Goal: Task Accomplishment & Management: Manage account settings

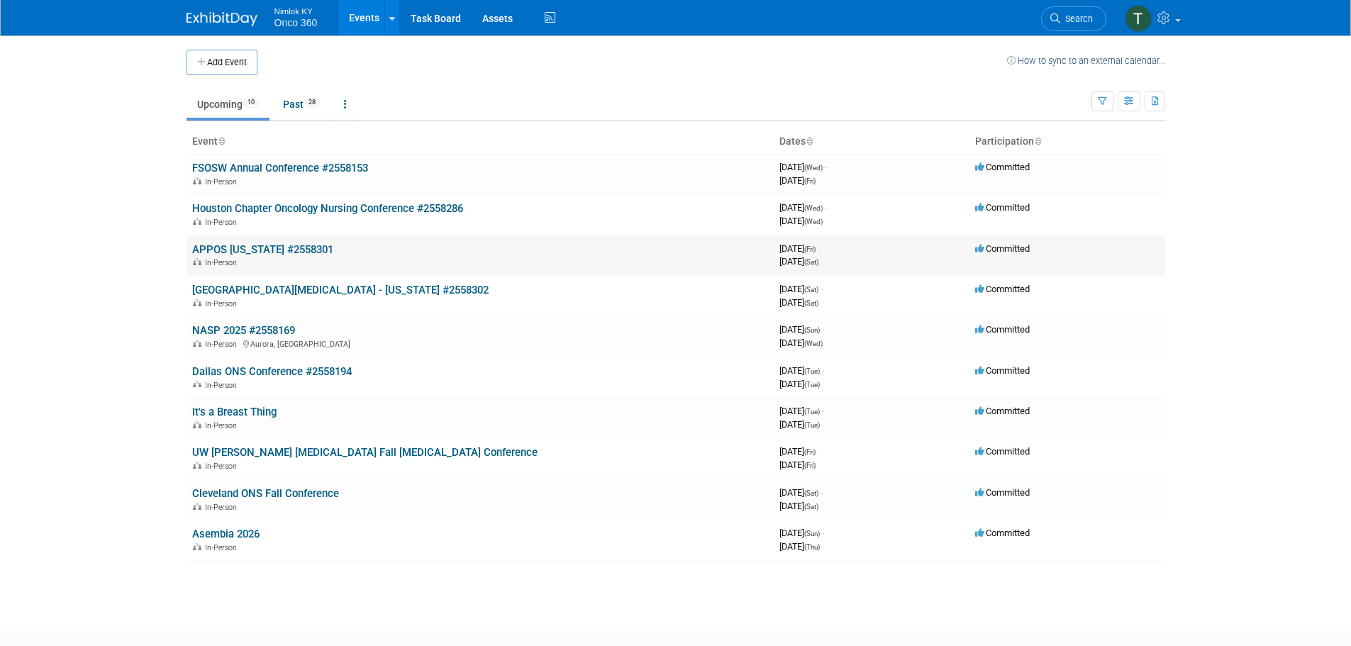
click at [292, 246] on link "APPOS [US_STATE] #2558301" at bounding box center [262, 249] width 141 height 13
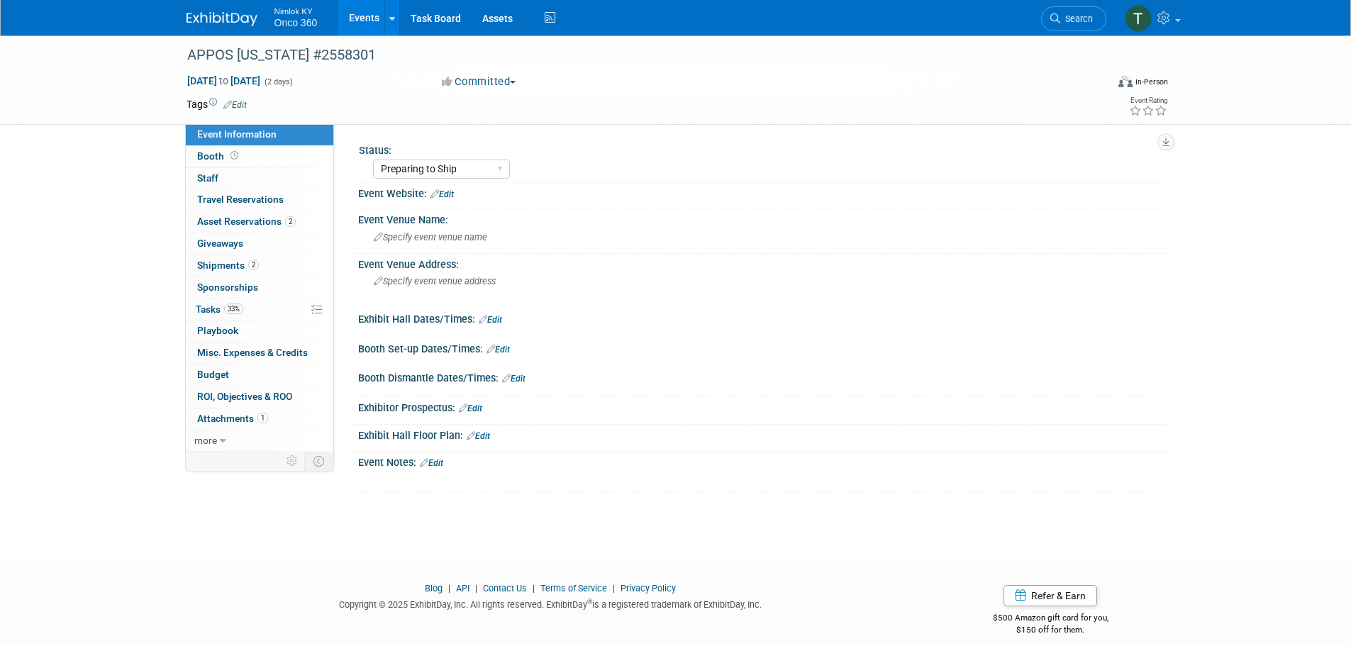
select select "Preparing to Ship"
click at [218, 307] on span "Tasks 33%" at bounding box center [220, 309] width 48 height 11
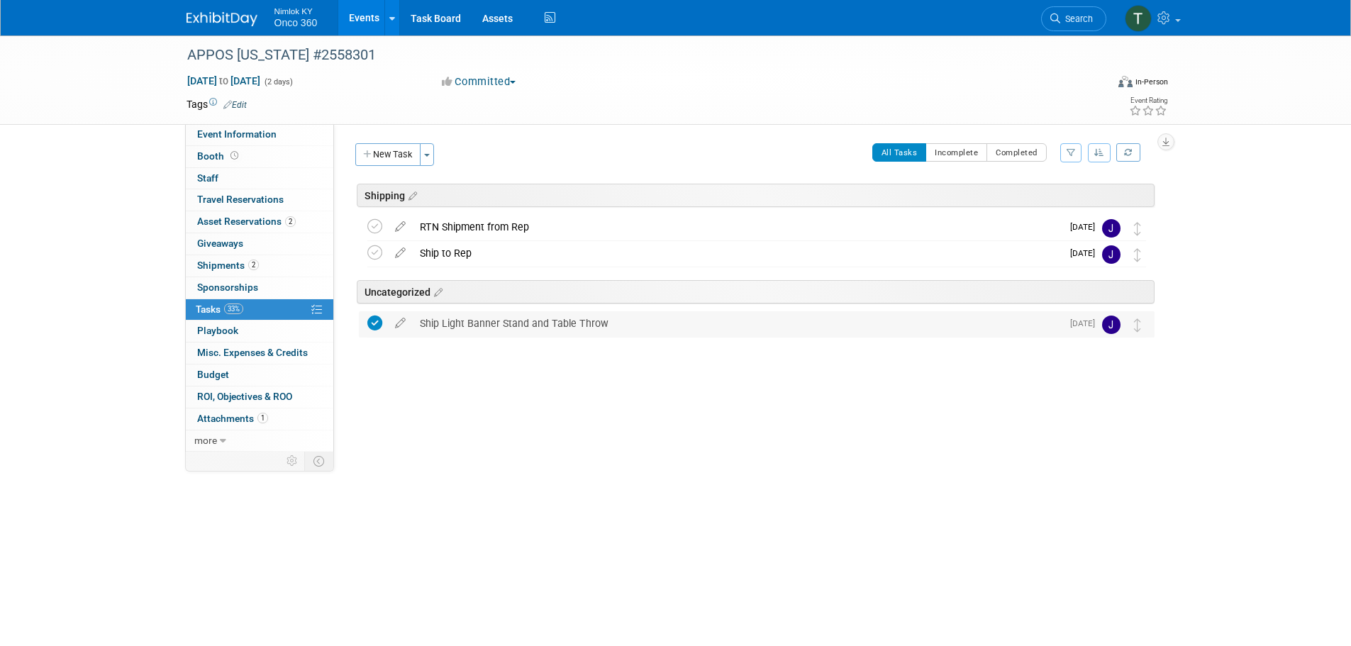
click at [495, 327] on div "Ship Light Banner Stand and Table Throw" at bounding box center [737, 323] width 649 height 24
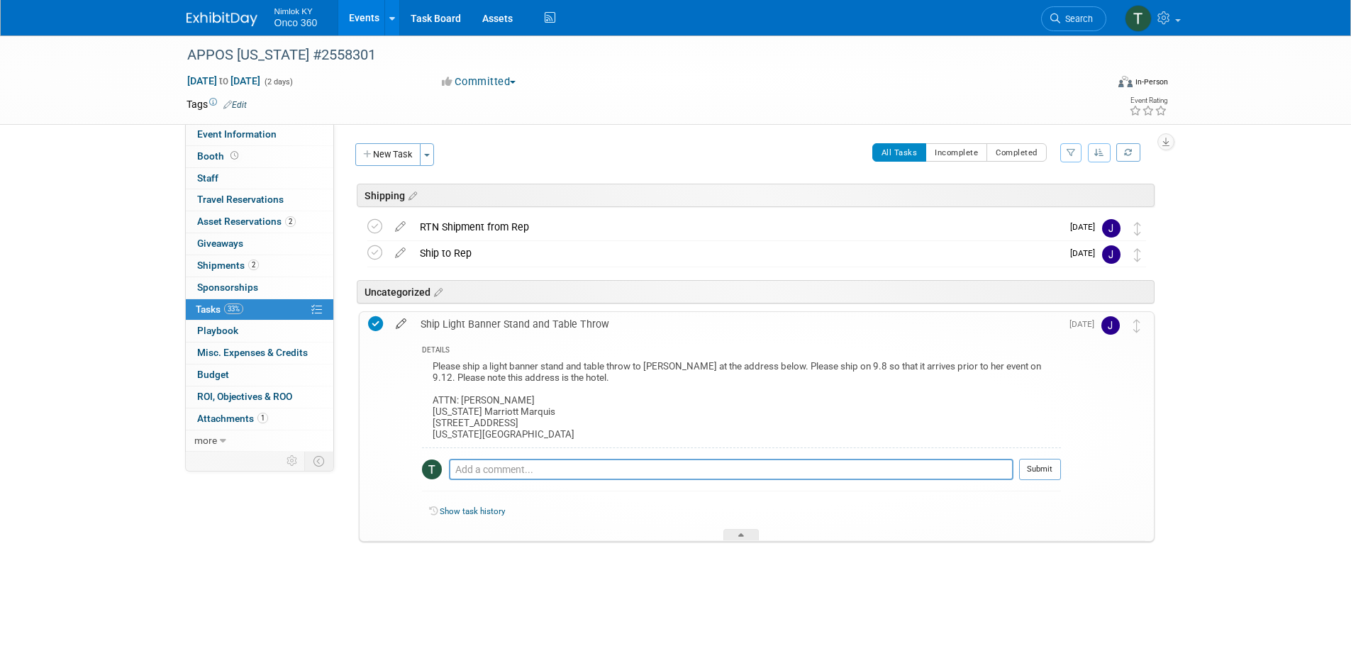
click at [400, 323] on icon at bounding box center [401, 321] width 25 height 18
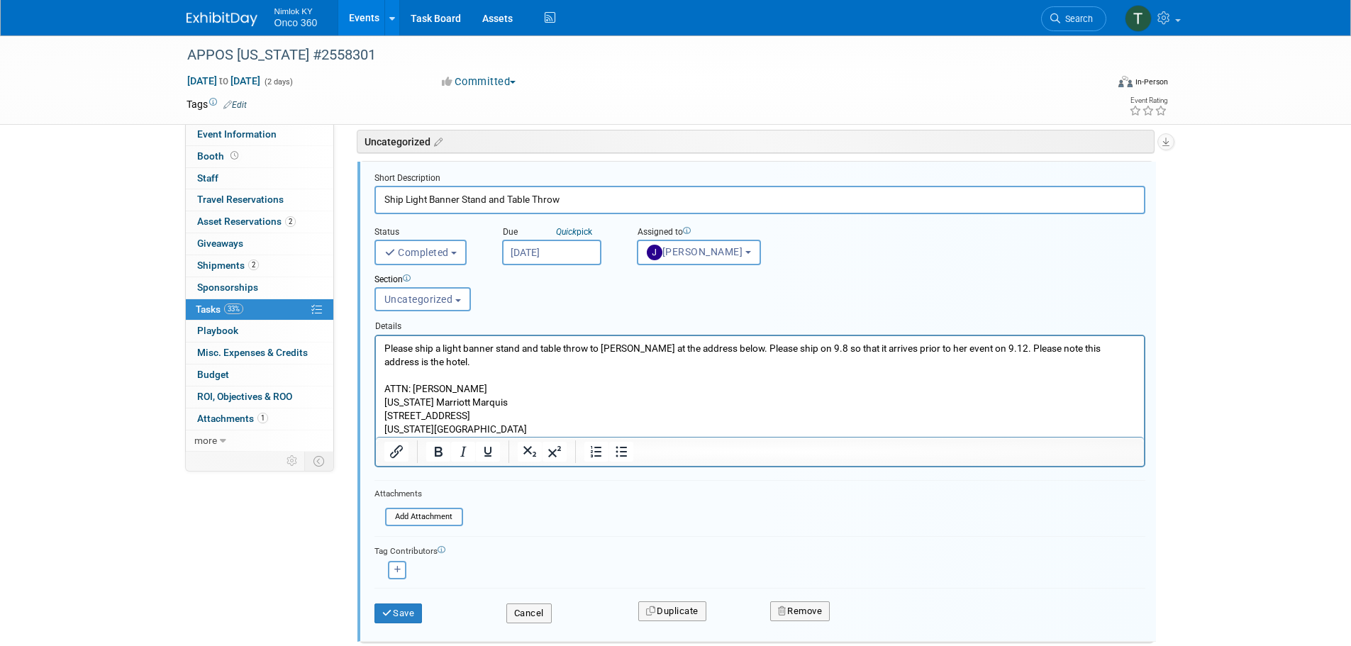
scroll to position [175, 0]
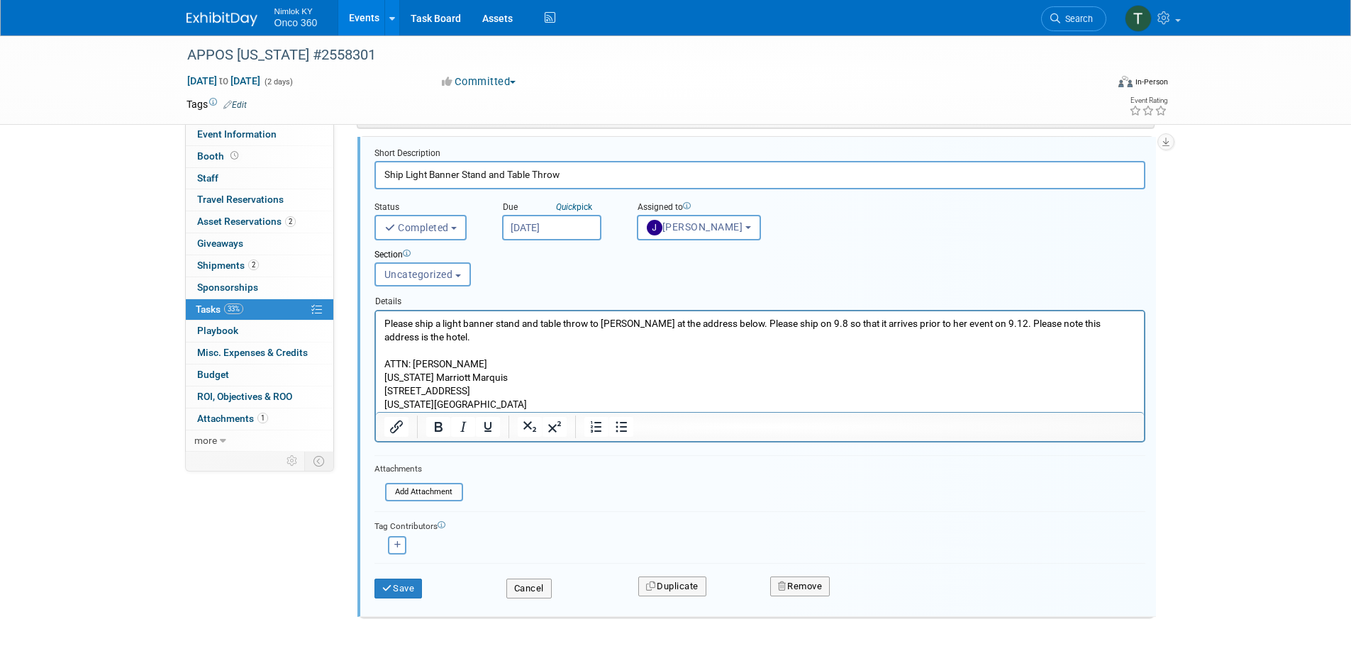
click at [612, 324] on p "Please ship a light banner stand and table throw to Corina at the address below…" at bounding box center [760, 363] width 752 height 95
click at [922, 321] on p "Please ship a light banner stand and table throw to George at the address below…" at bounding box center [760, 363] width 752 height 95
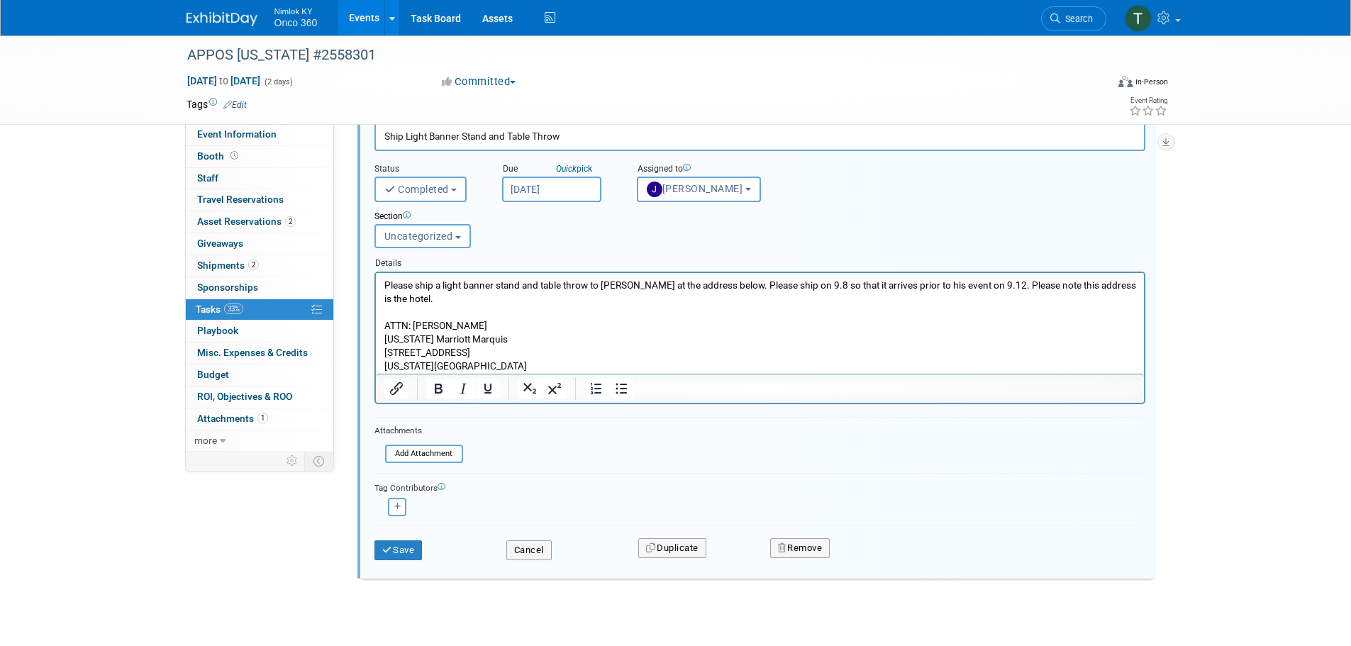
scroll to position [234, 0]
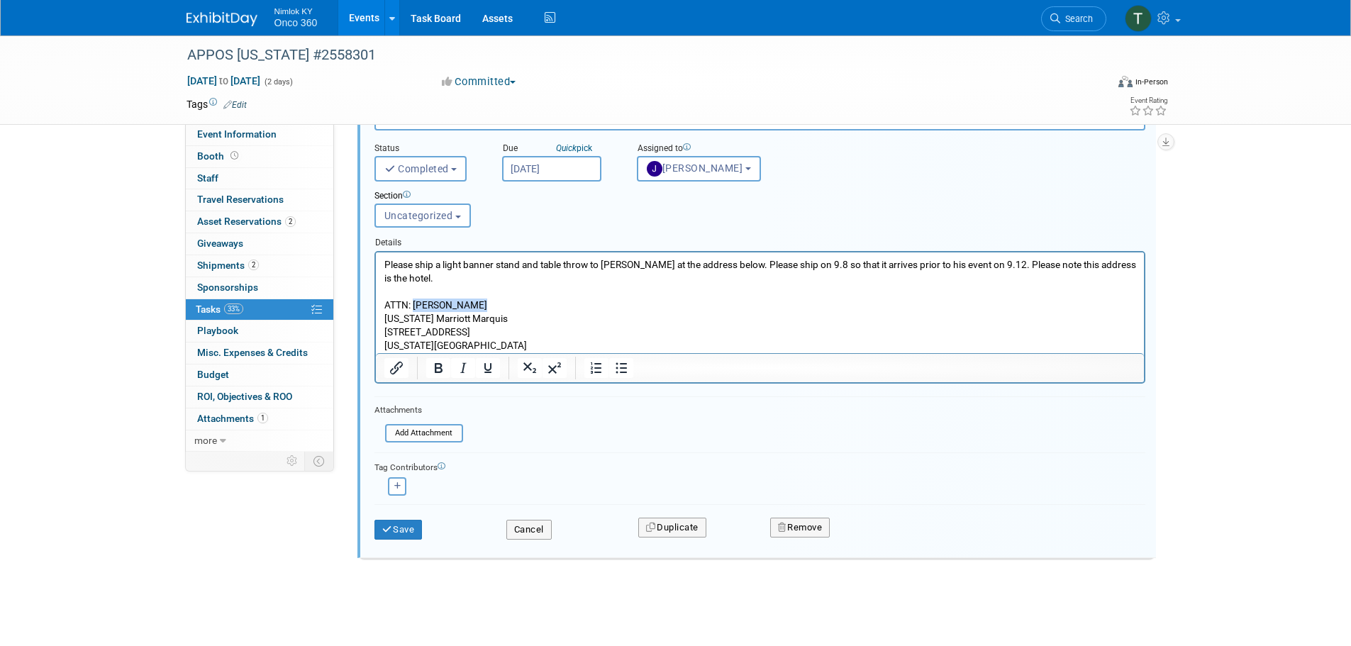
drag, startPoint x: 476, startPoint y: 308, endPoint x: 415, endPoint y: 305, distance: 61.1
click at [415, 305] on p "Please ship a light banner stand and table throw to George at the address below…" at bounding box center [760, 304] width 752 height 95
click at [391, 528] on icon "submit" at bounding box center [387, 529] width 11 height 9
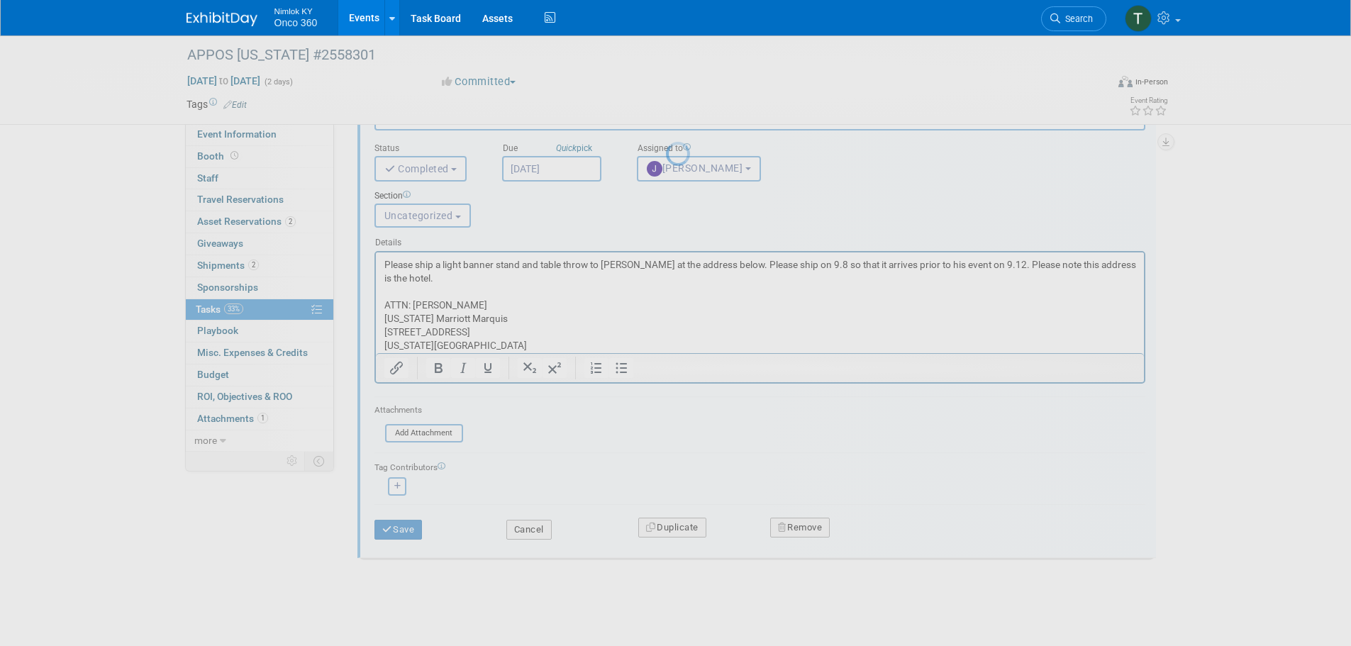
scroll to position [0, 0]
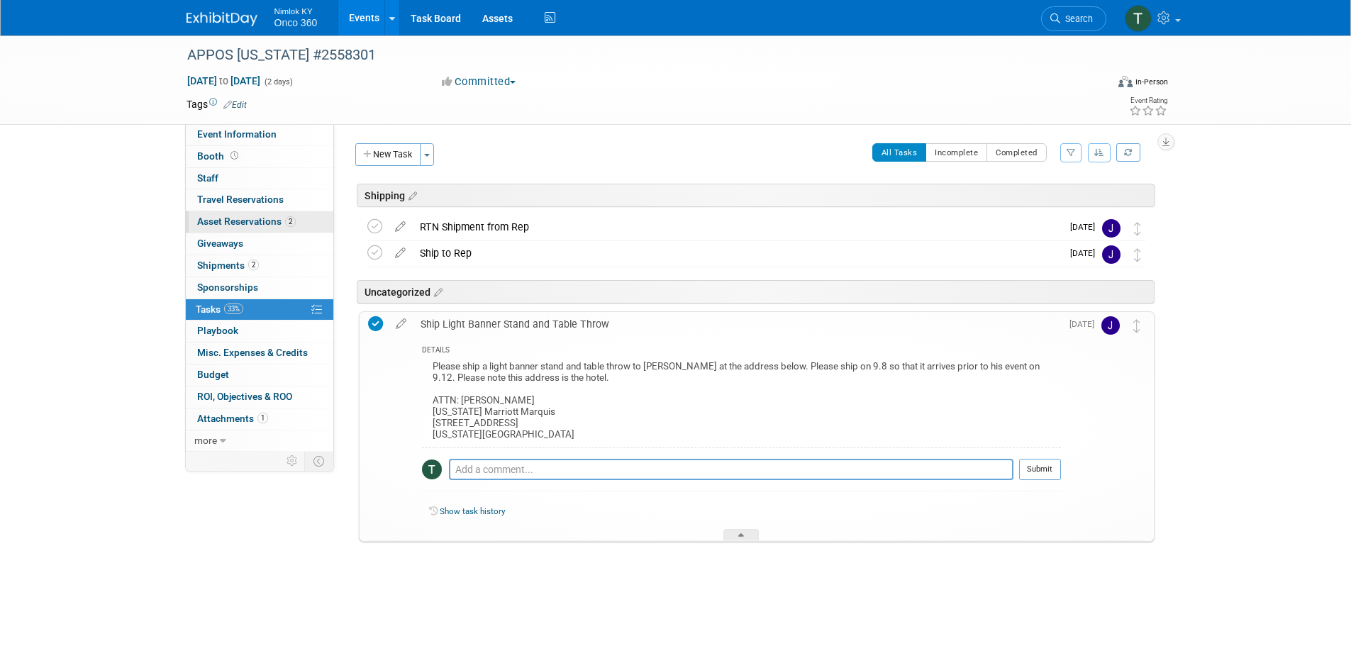
click at [258, 224] on span "Asset Reservations 2" at bounding box center [246, 221] width 99 height 11
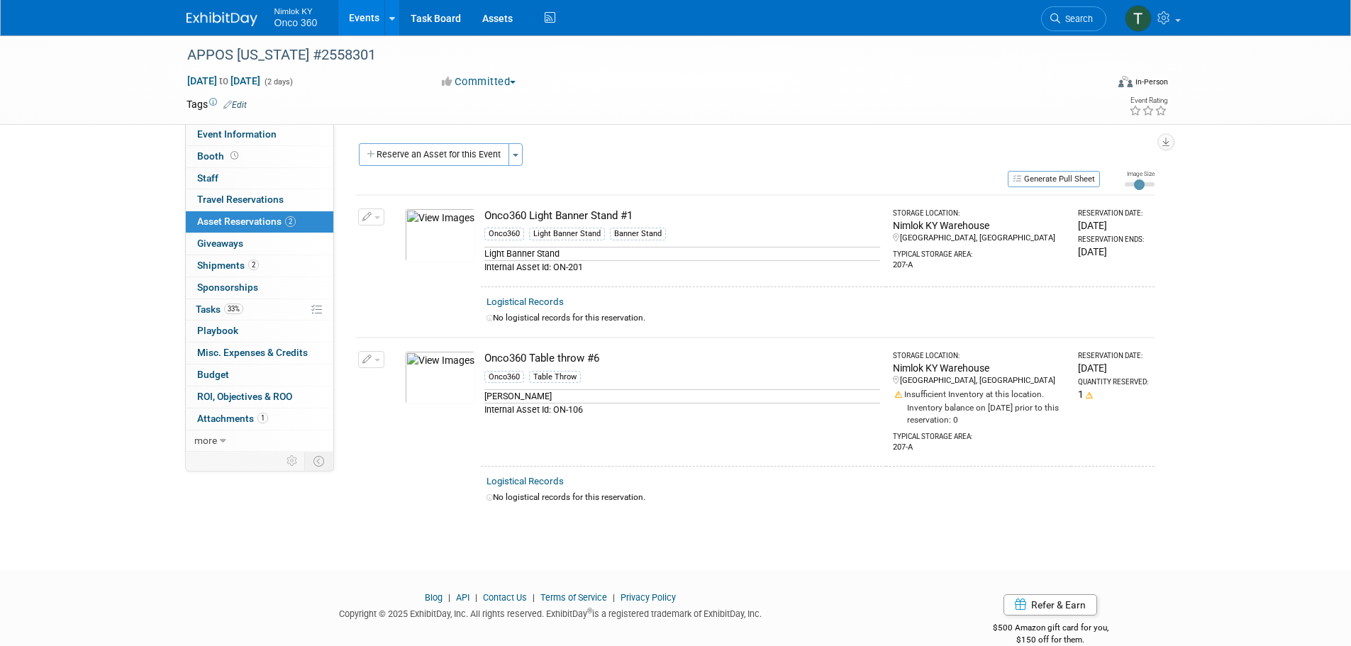
click at [238, 21] on img at bounding box center [222, 19] width 71 height 14
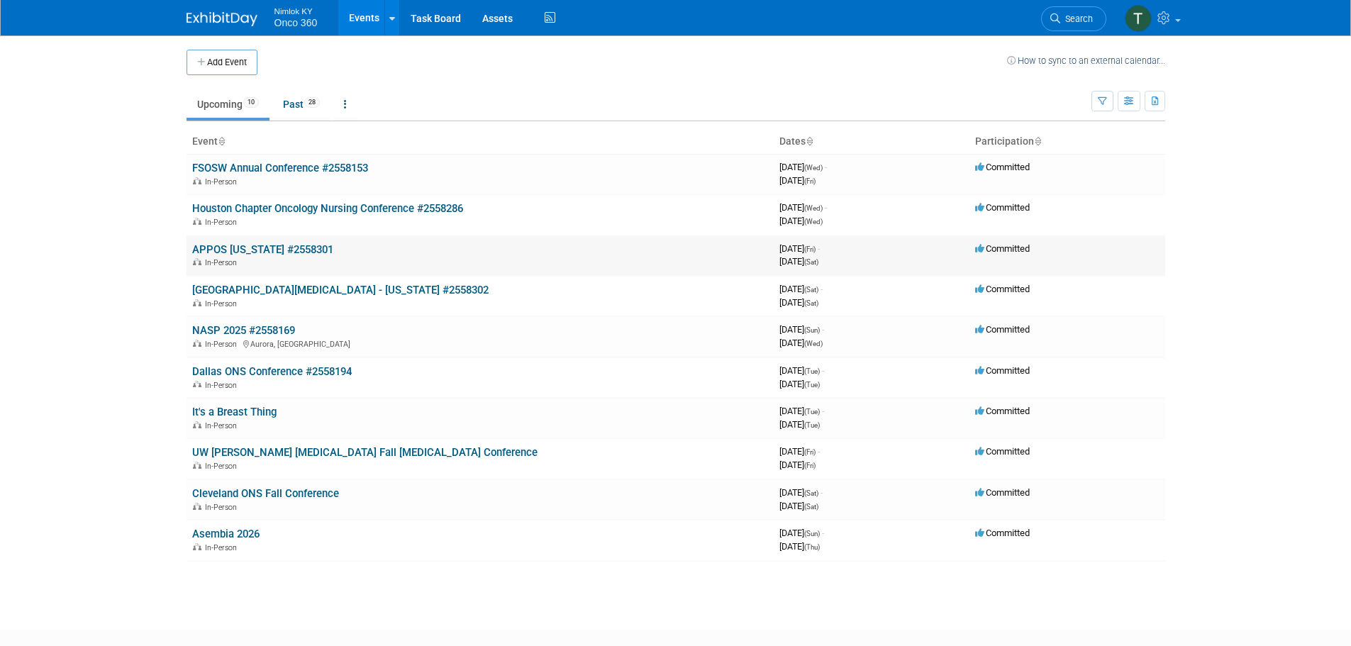
click at [293, 245] on link "APPOS [US_STATE] #2558301" at bounding box center [262, 249] width 141 height 13
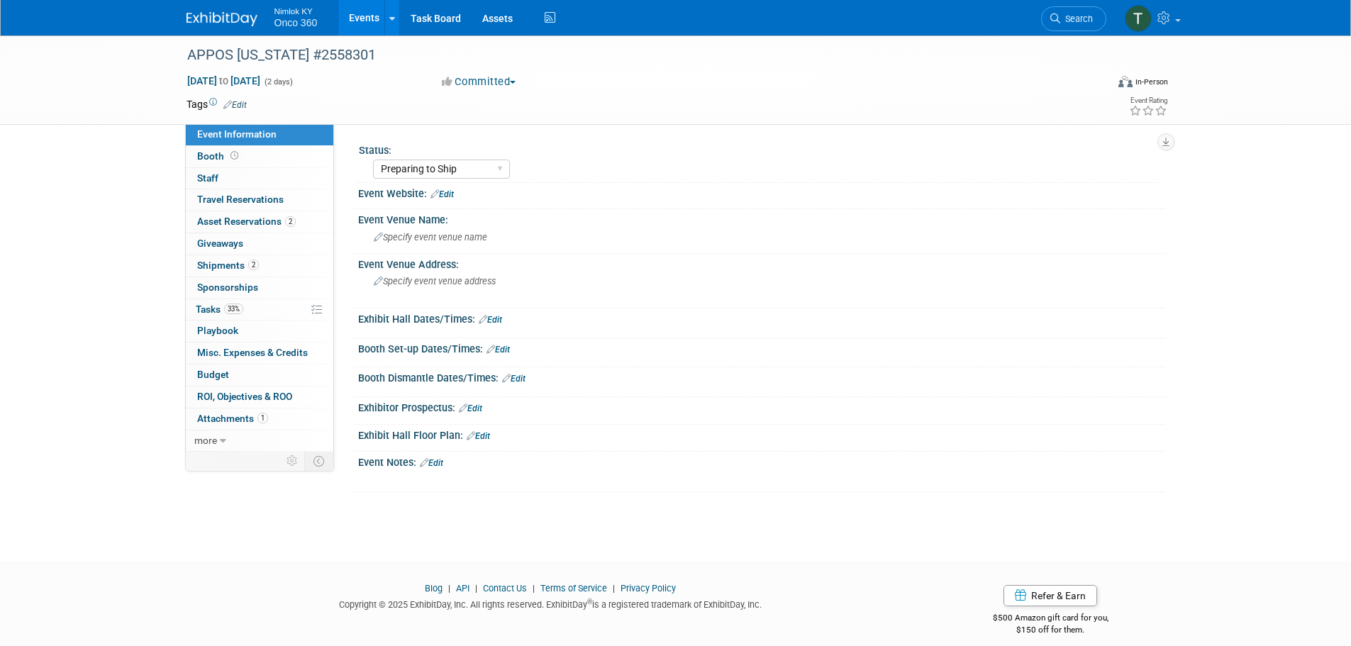
select select "Preparing to Ship"
click at [210, 307] on span "Tasks 33%" at bounding box center [220, 309] width 48 height 11
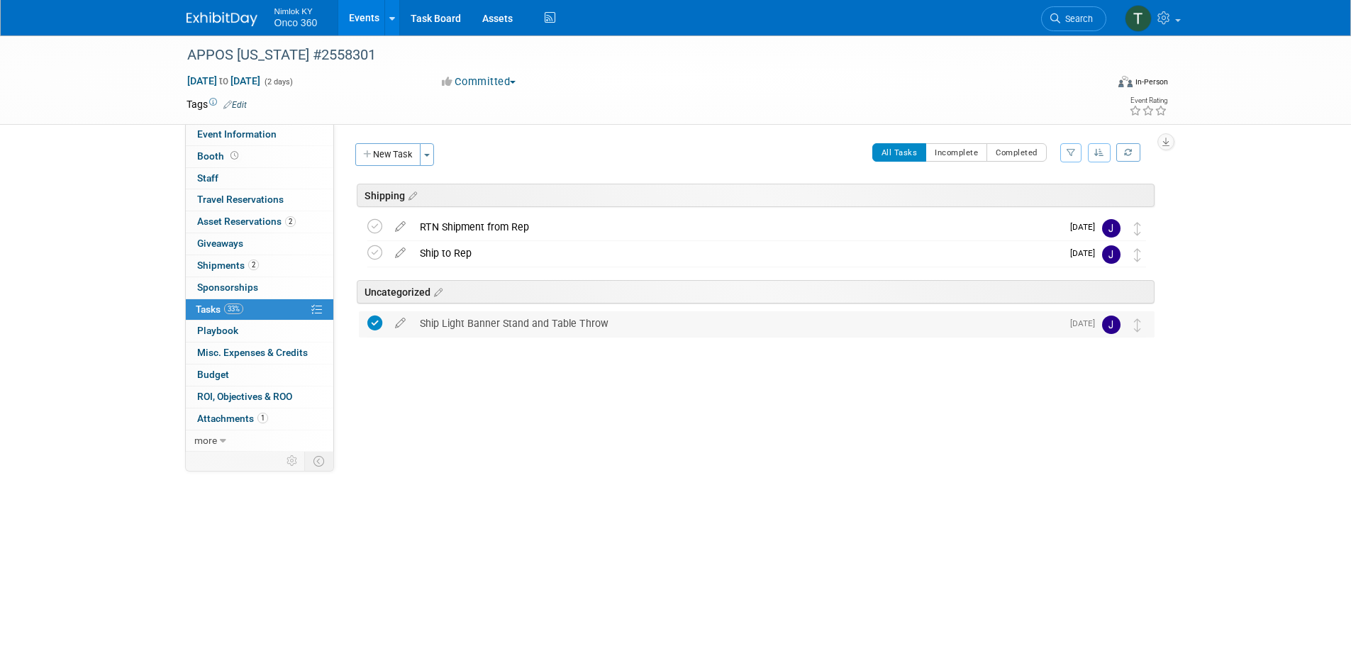
click at [530, 323] on div "Ship Light Banner Stand and Table Throw" at bounding box center [737, 323] width 649 height 24
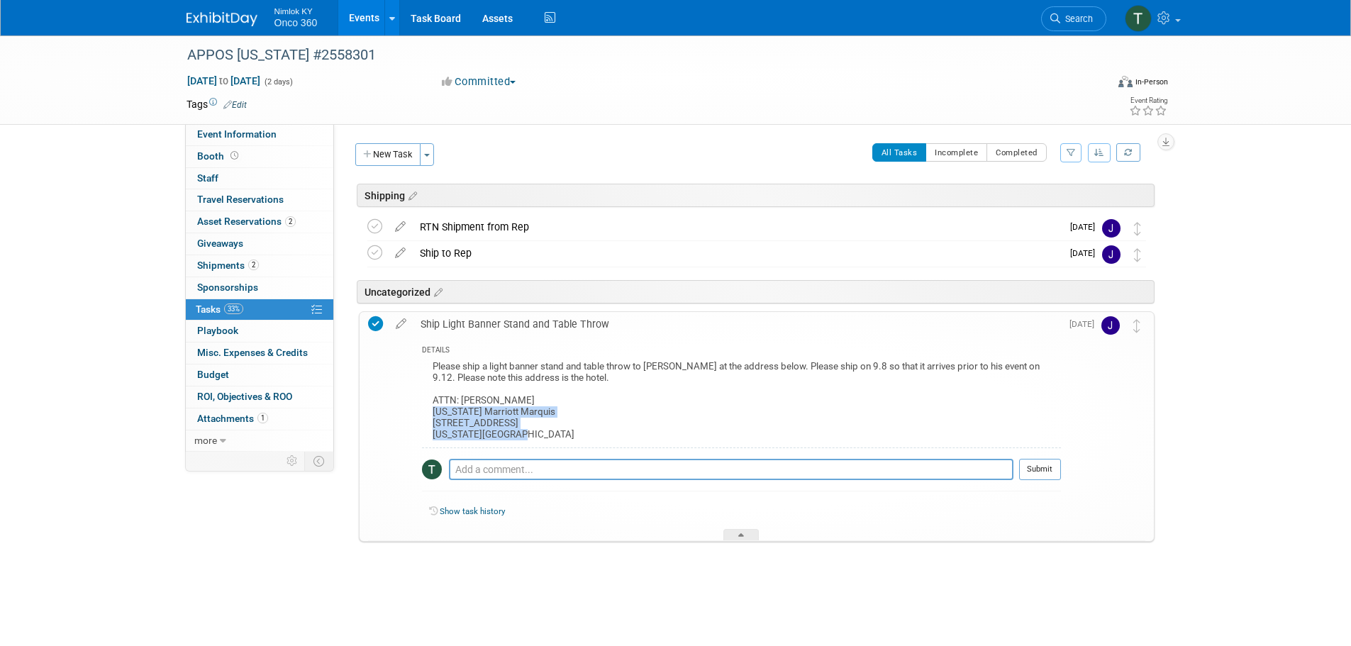
drag, startPoint x: 522, startPoint y: 433, endPoint x: 428, endPoint y: 414, distance: 96.2
click at [428, 414] on div "Please ship a light banner stand and table throw to George at the address below…" at bounding box center [741, 402] width 639 height 90
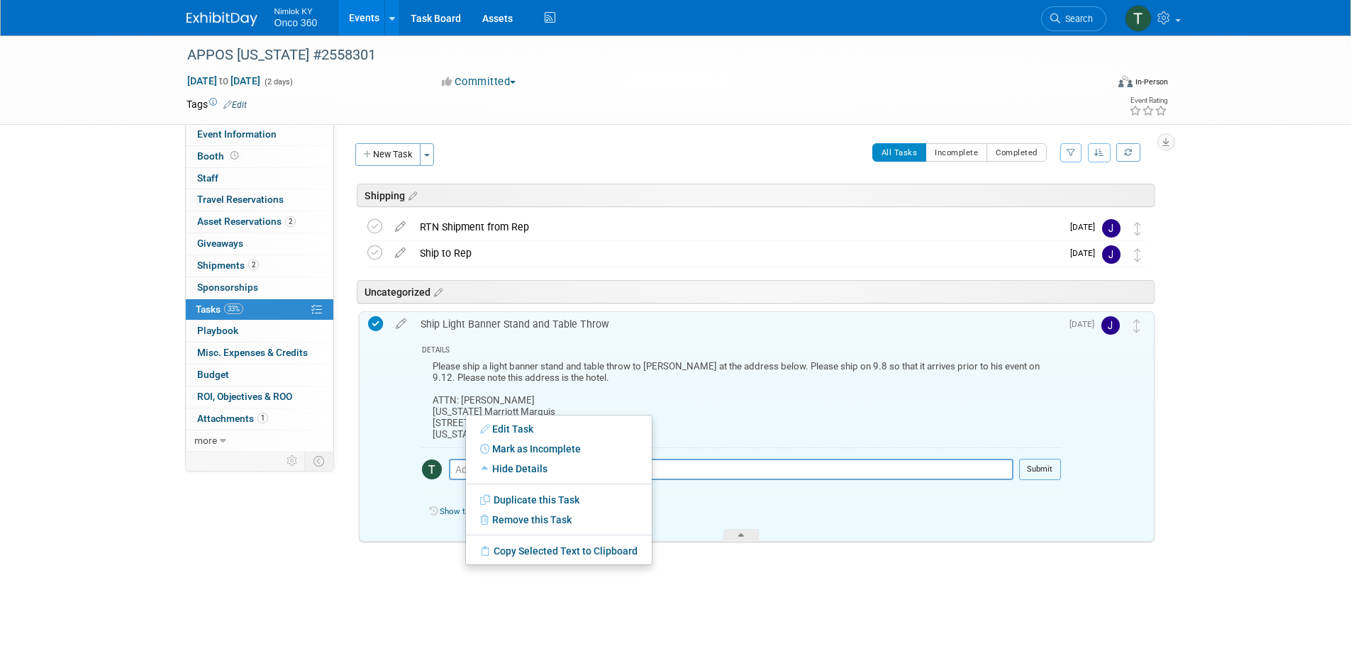
click at [1217, 426] on div "APPOS New York #2558301 Sep 12, 2025 to Sep 13, 2025 (2 days) Sep 12, 2025 to S…" at bounding box center [675, 332] width 1351 height 594
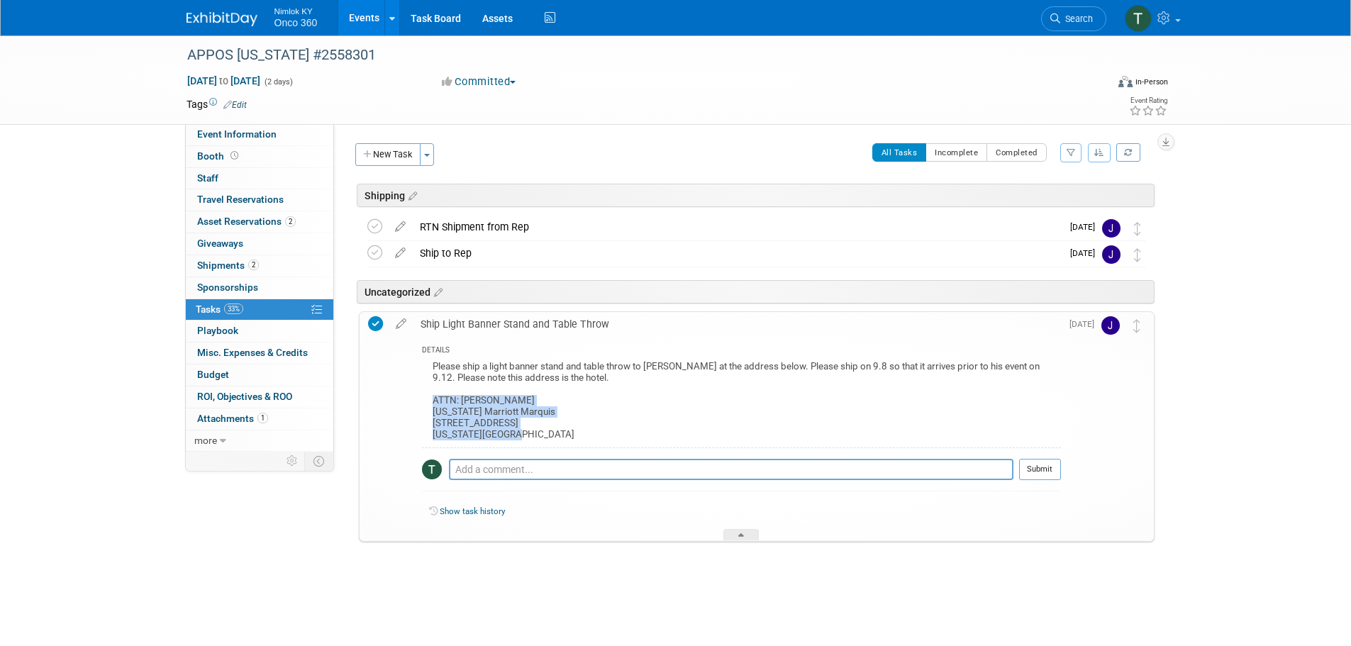
drag, startPoint x: 514, startPoint y: 432, endPoint x: 426, endPoint y: 405, distance: 92.0
click at [426, 405] on div "Please ship a light banner stand and table throw to George at the address below…" at bounding box center [741, 402] width 639 height 90
drag, startPoint x: 464, startPoint y: 421, endPoint x: 472, endPoint y: 423, distance: 8.6
click at [472, 423] on div "Please ship a light banner stand and table throw to George at the address below…" at bounding box center [741, 402] width 639 height 90
click at [538, 438] on div "Please ship a light banner stand and table throw to George at the address below…" at bounding box center [741, 402] width 639 height 90
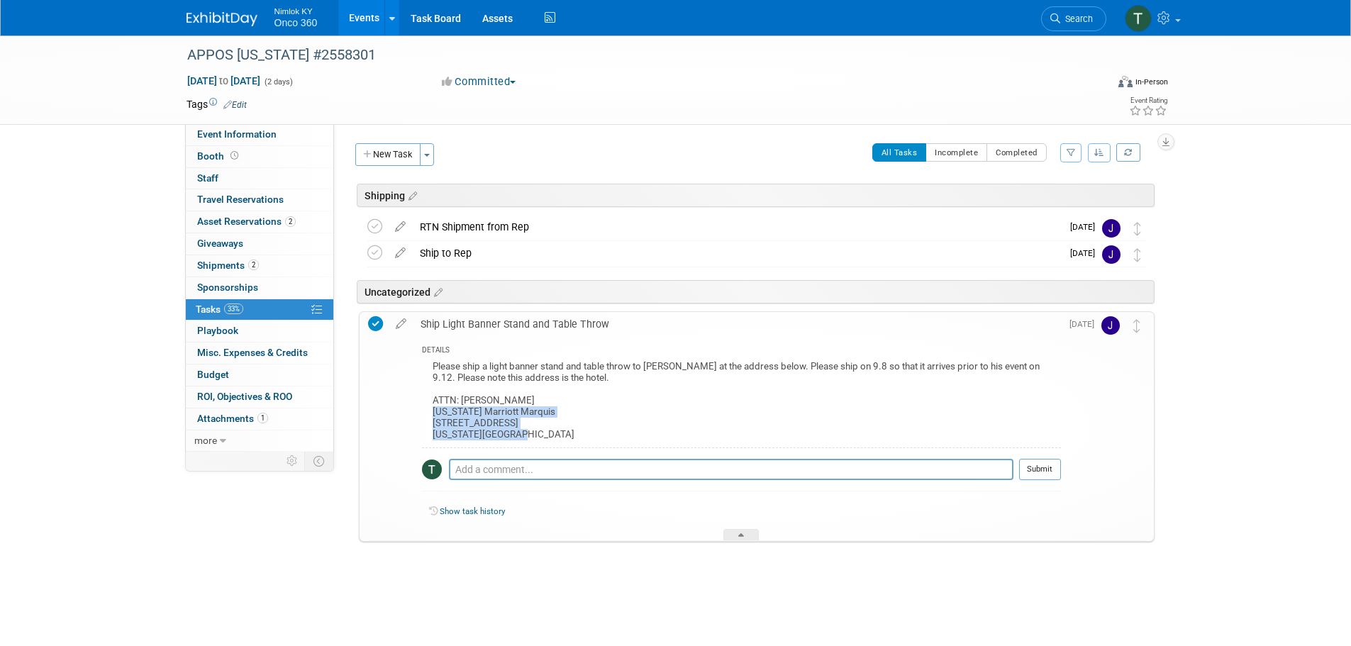
drag, startPoint x: 519, startPoint y: 435, endPoint x: 428, endPoint y: 413, distance: 93.4
click at [428, 413] on div "Please ship a light banner stand and table throw to George at the address below…" at bounding box center [741, 402] width 639 height 90
copy div "New York Marriott Marquis 1535 Broadway New York, NY 10036"
click at [617, 441] on div "Please ship a light banner stand and table throw to George at the address below…" at bounding box center [741, 402] width 639 height 90
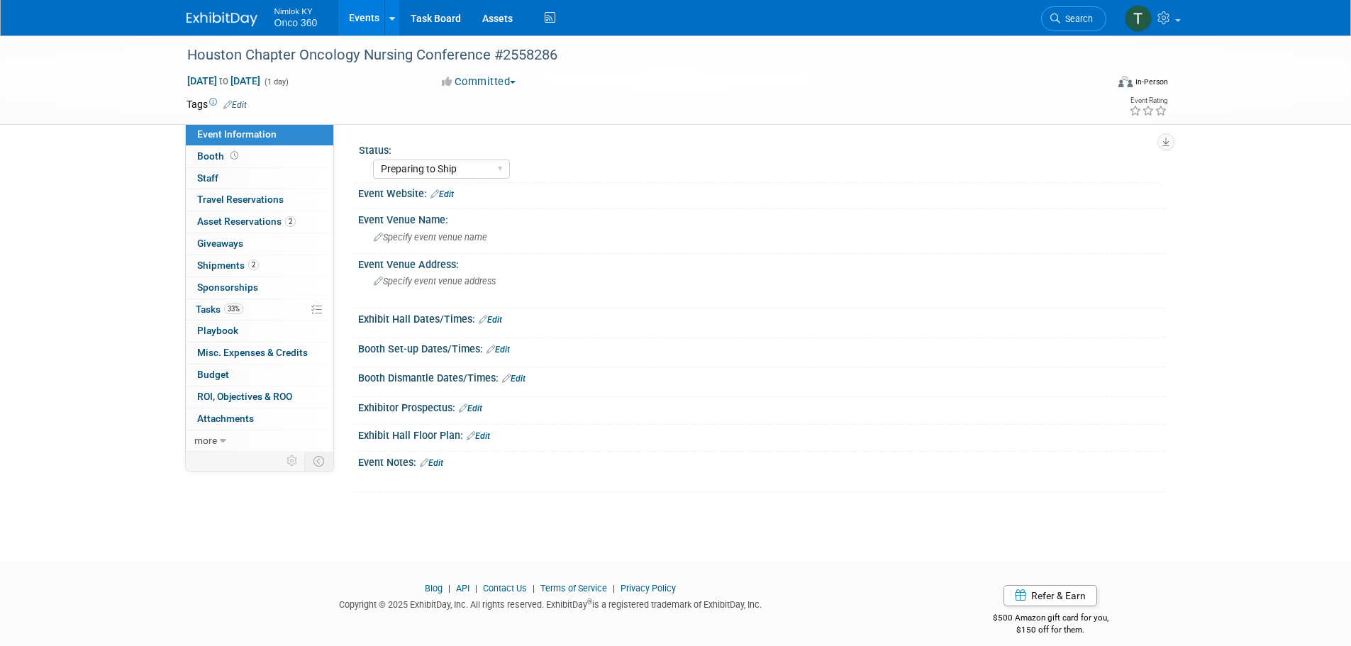
select select "Preparing to Ship"
click at [227, 263] on span "Shipments 2" at bounding box center [228, 265] width 62 height 11
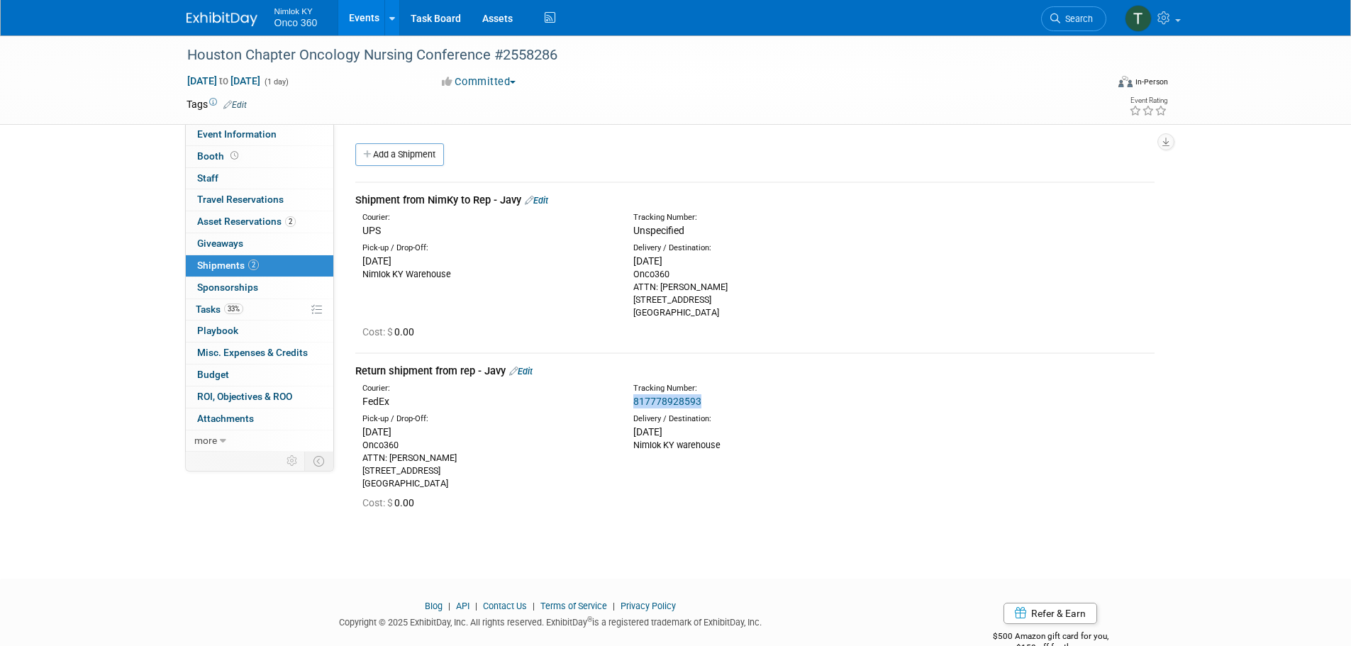
drag, startPoint x: 712, startPoint y: 399, endPoint x: 633, endPoint y: 402, distance: 79.5
click at [633, 402] on div "817778928593" at bounding box center [792, 401] width 318 height 14
copy link "817778928593"
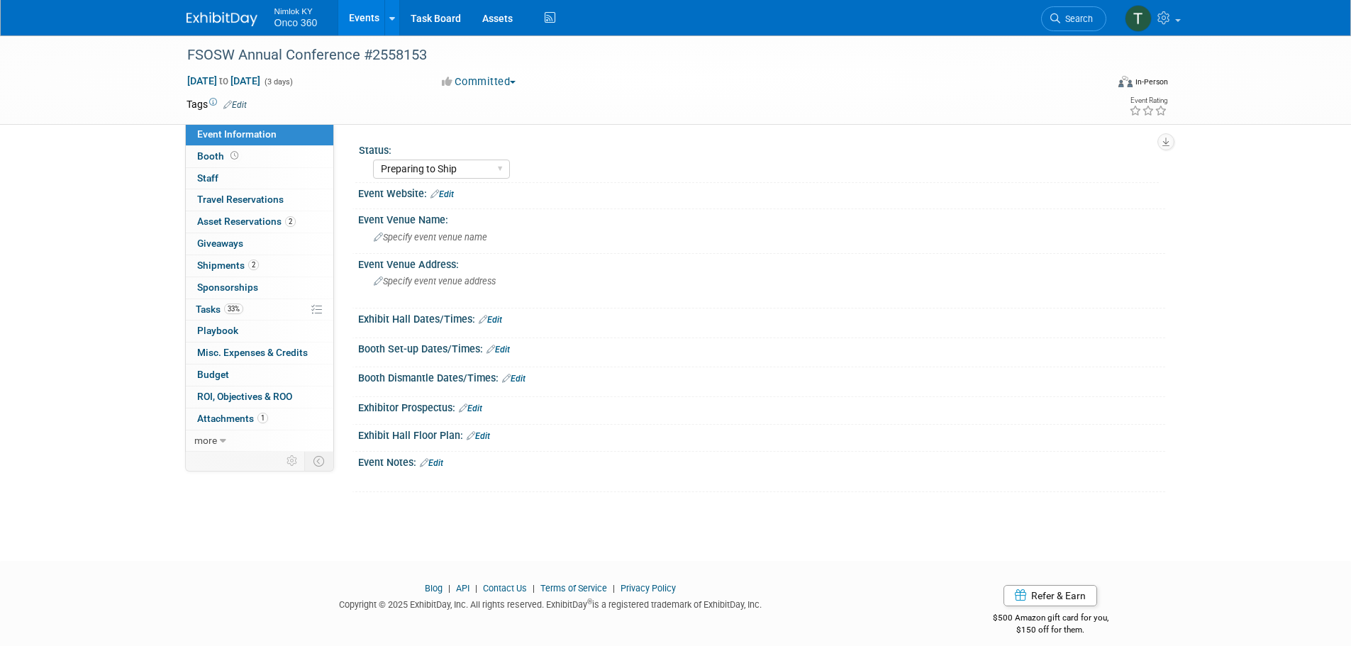
select select "Preparing to Ship"
click at [230, 265] on span "Shipments 2" at bounding box center [228, 265] width 62 height 11
select select "Preparing to Ship"
click at [225, 305] on span "Tasks 33%" at bounding box center [220, 309] width 48 height 11
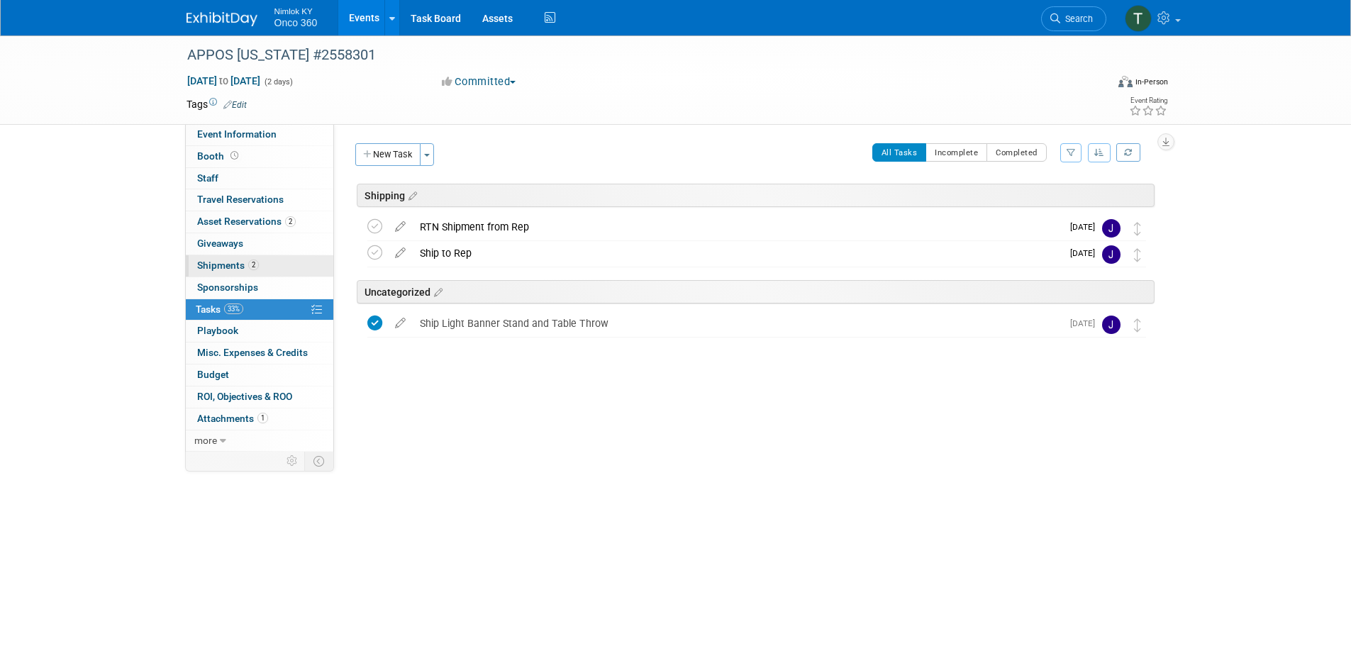
click at [235, 268] on span "Shipments 2" at bounding box center [228, 265] width 62 height 11
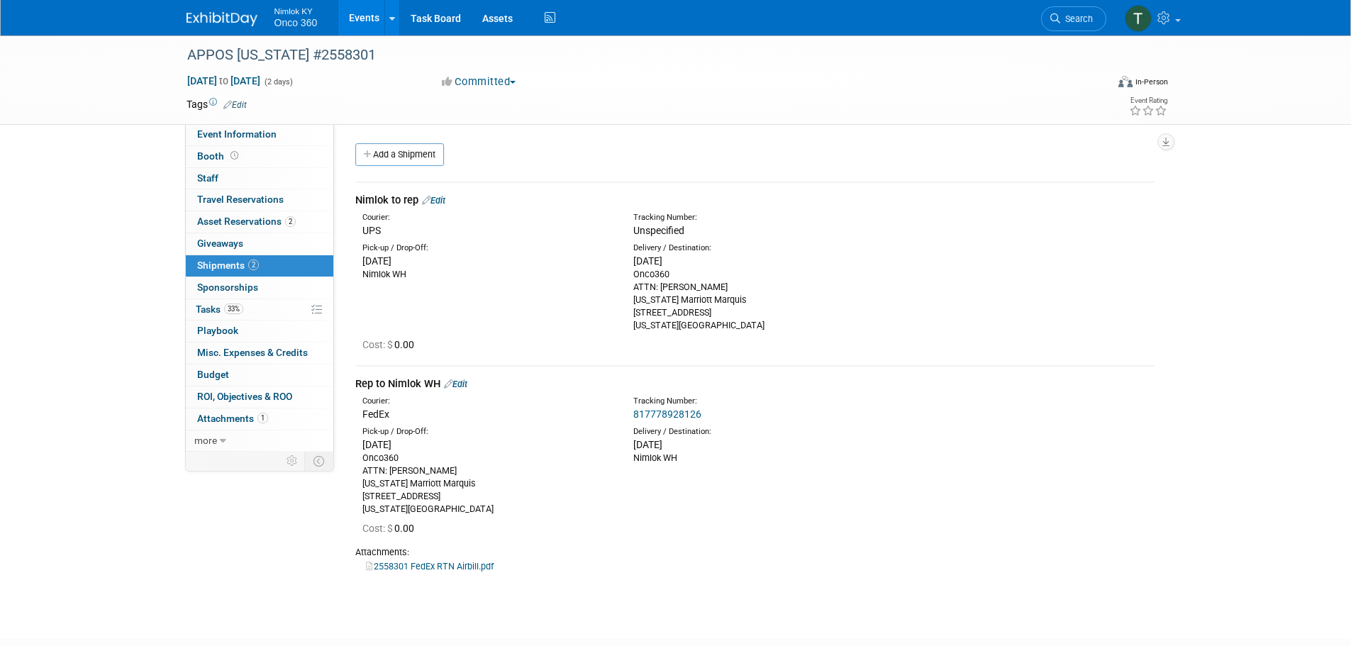
click at [440, 201] on link "Edit" at bounding box center [433, 200] width 23 height 11
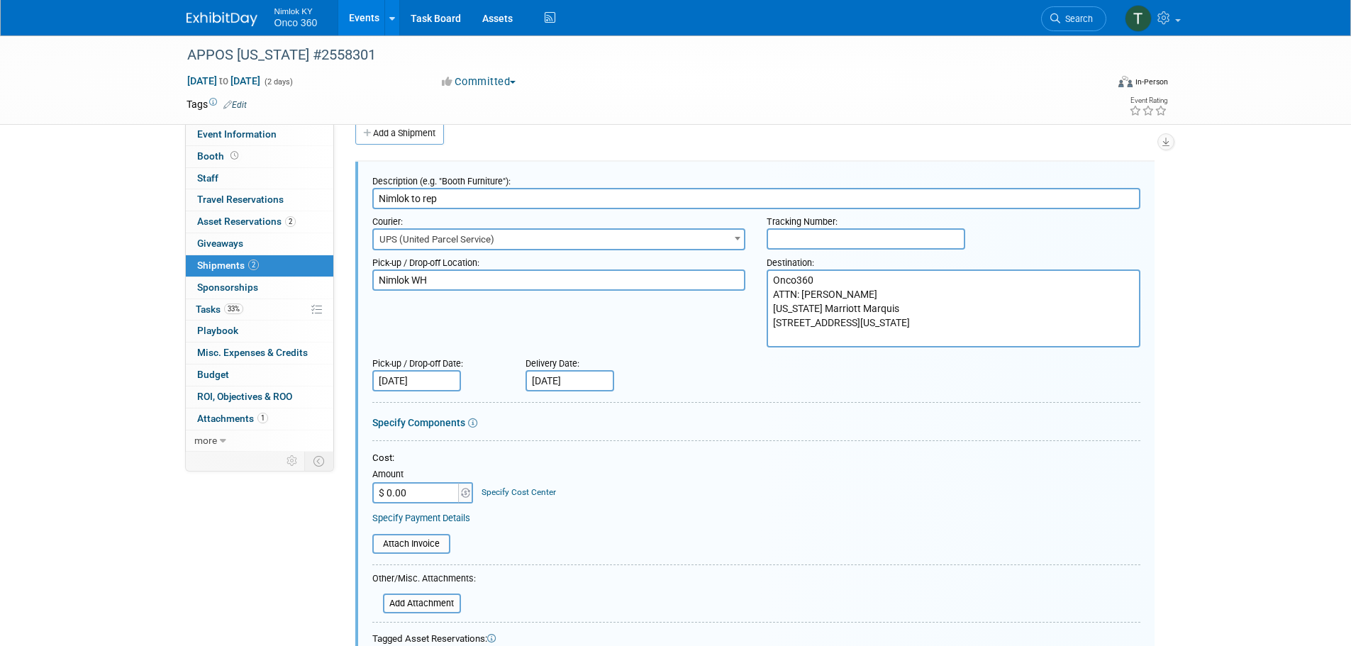
drag, startPoint x: 872, startPoint y: 296, endPoint x: 832, endPoint y: 291, distance: 40.7
click at [806, 293] on textarea "Onco360 ATTN: Corina Deacon New York Marriott Marquis 1535 Broadway New York, N…" at bounding box center [954, 308] width 374 height 78
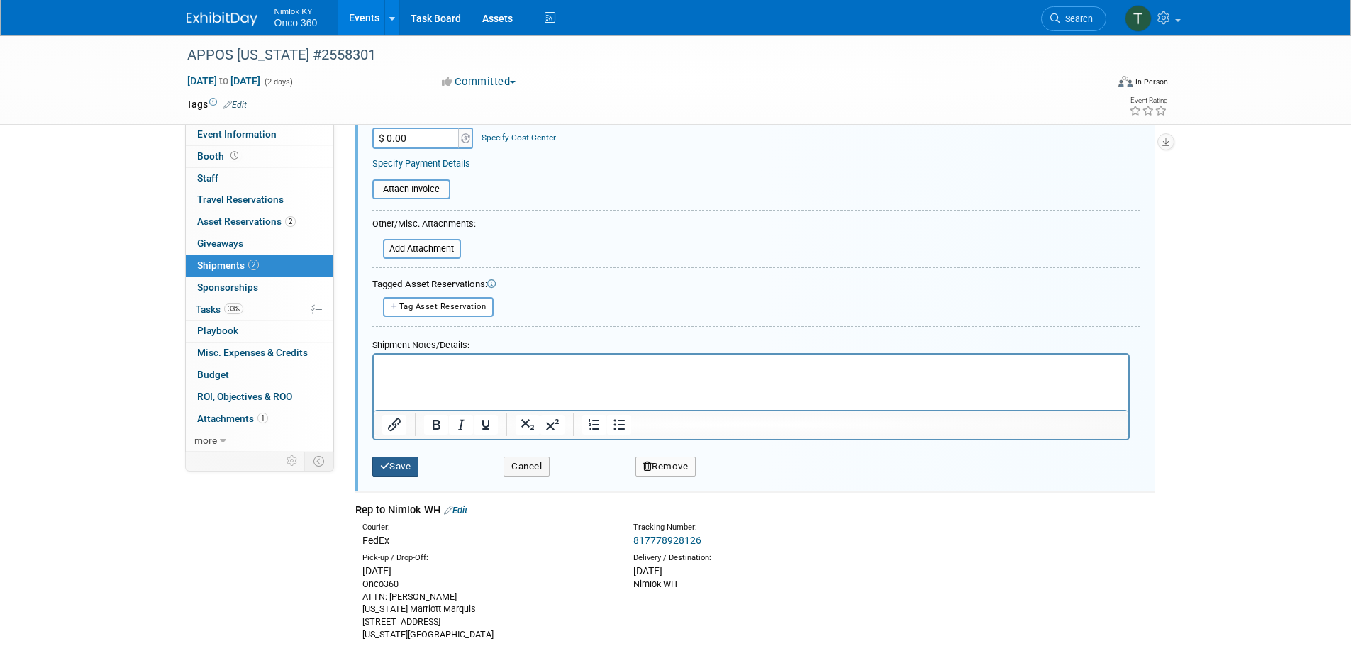
type textarea "Onco360 ATTN: George Chandler New York Marriott Marquis 1535 Broadway New York,…"
click at [399, 465] on button "Save" at bounding box center [395, 467] width 47 height 20
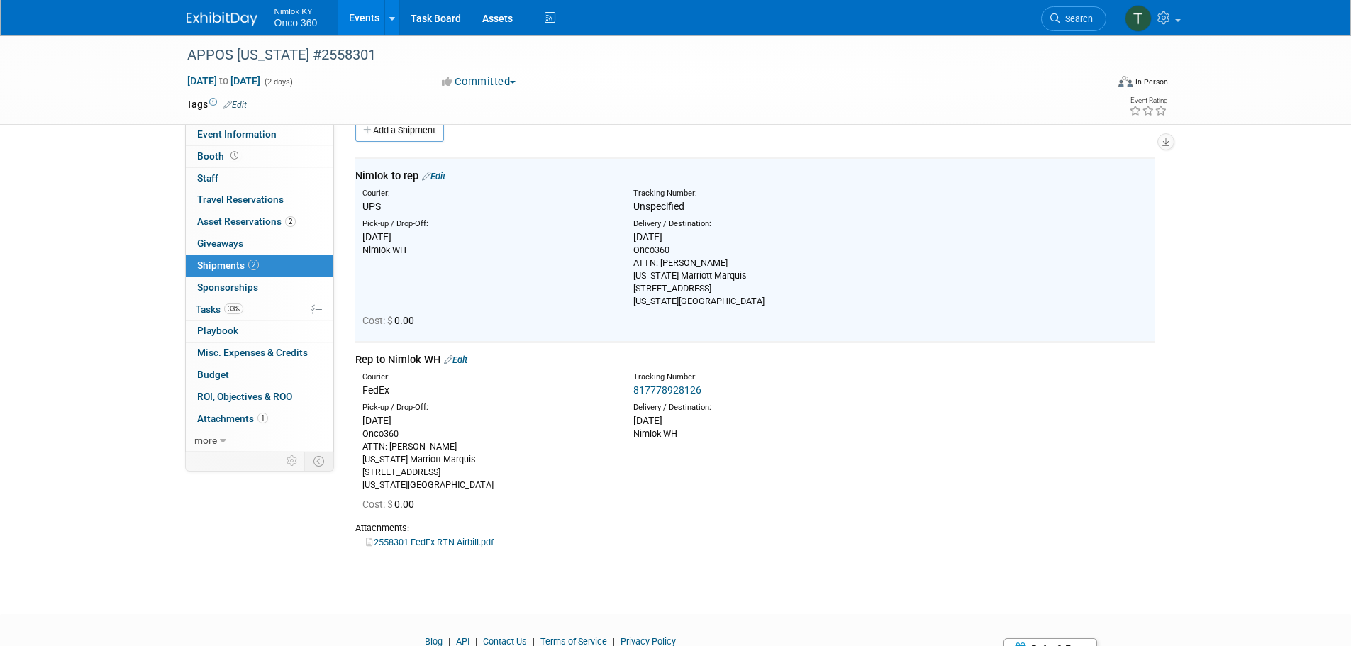
scroll to position [21, 0]
click at [462, 364] on link "Edit" at bounding box center [455, 362] width 23 height 11
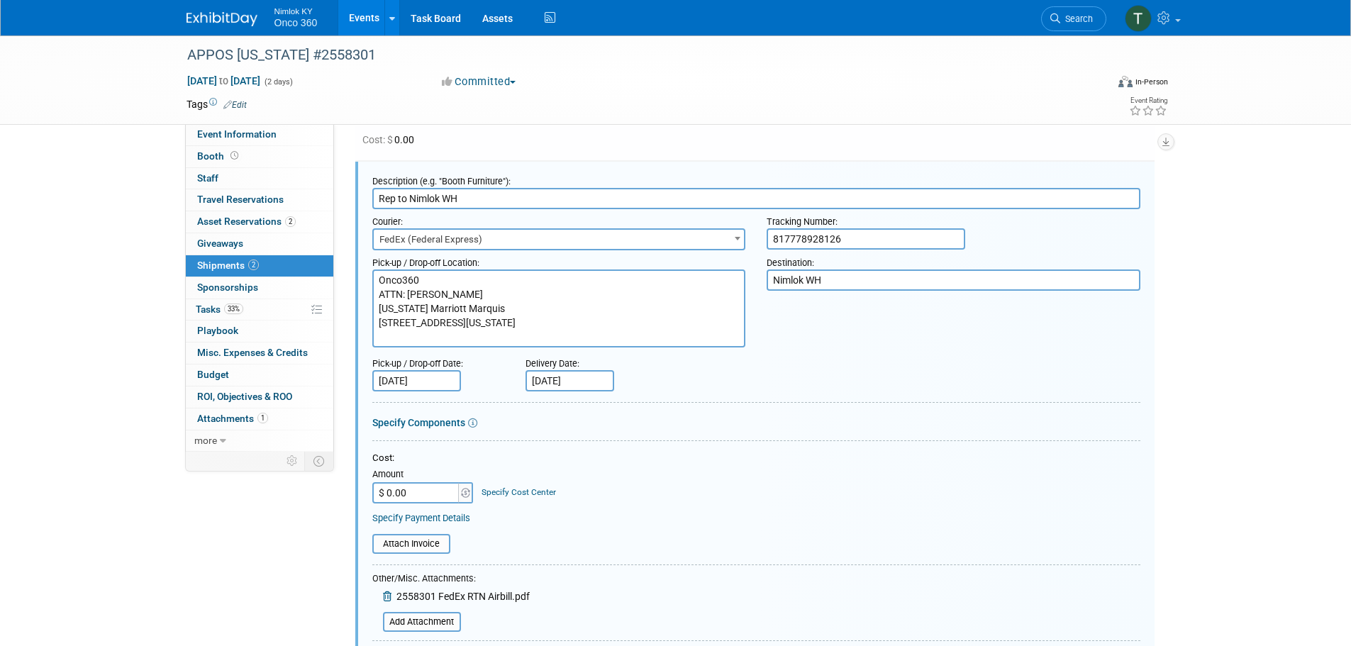
scroll to position [0, 0]
drag, startPoint x: 477, startPoint y: 294, endPoint x: 409, endPoint y: 296, distance: 67.4
click at [409, 296] on textarea "Onco360 ATTN: Corina Deacon New York Marriott Marquis 1535 Broadway New York, N…" at bounding box center [559, 308] width 374 height 78
type textarea "Onco360 ATTN: George Chandler New York Marriott Marquis 1535 Broadway New York,…"
click at [797, 232] on input "817778928126" at bounding box center [866, 238] width 199 height 21
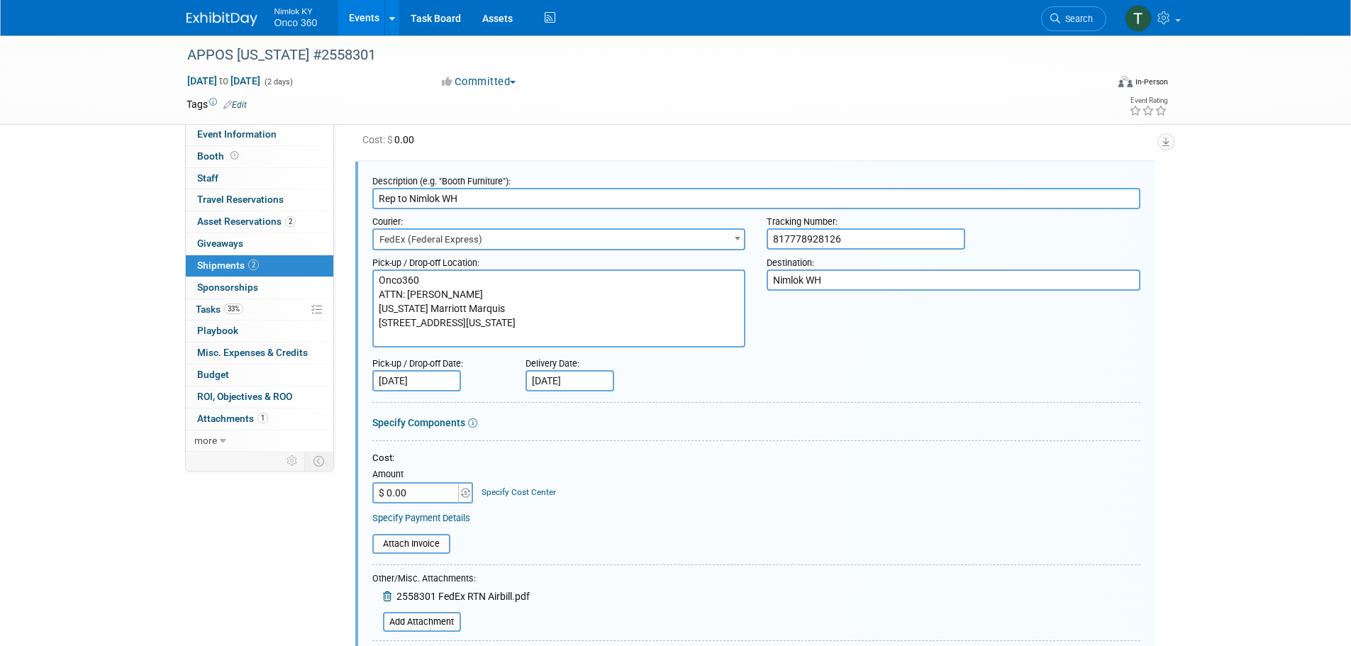
click at [797, 232] on input "817778928126" at bounding box center [866, 238] width 199 height 21
click at [830, 350] on div at bounding box center [756, 350] width 768 height 4
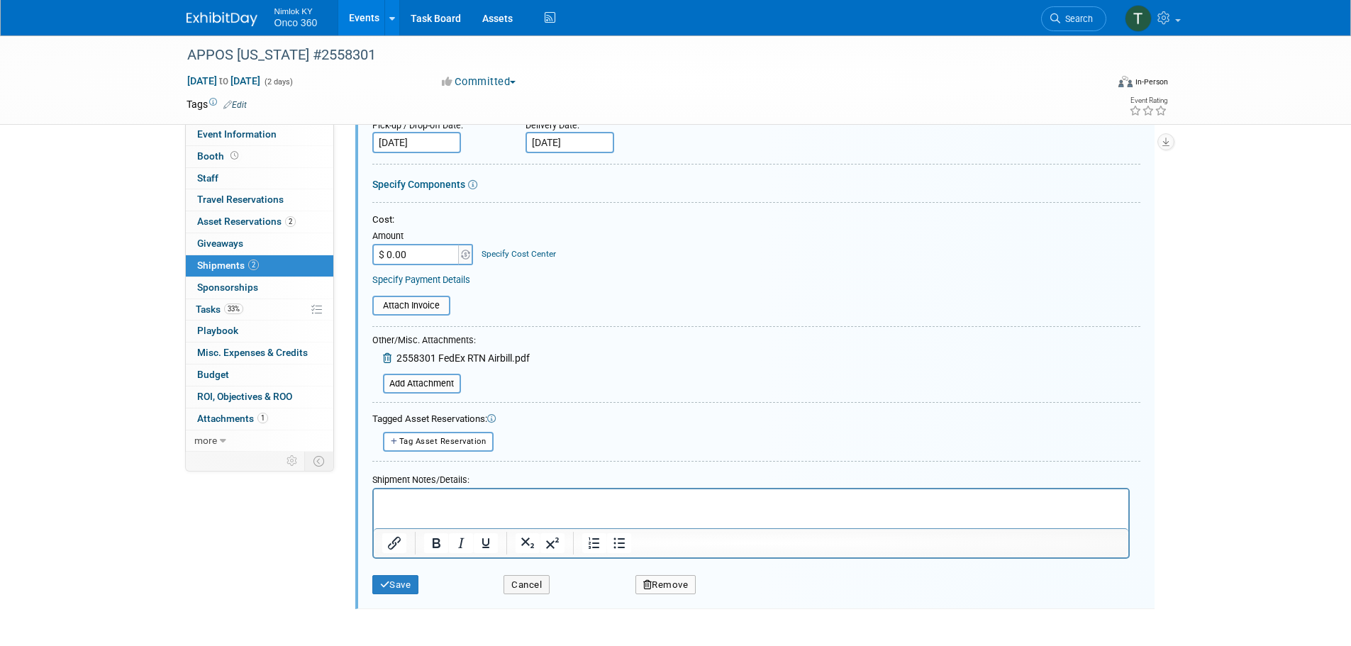
scroll to position [489, 0]
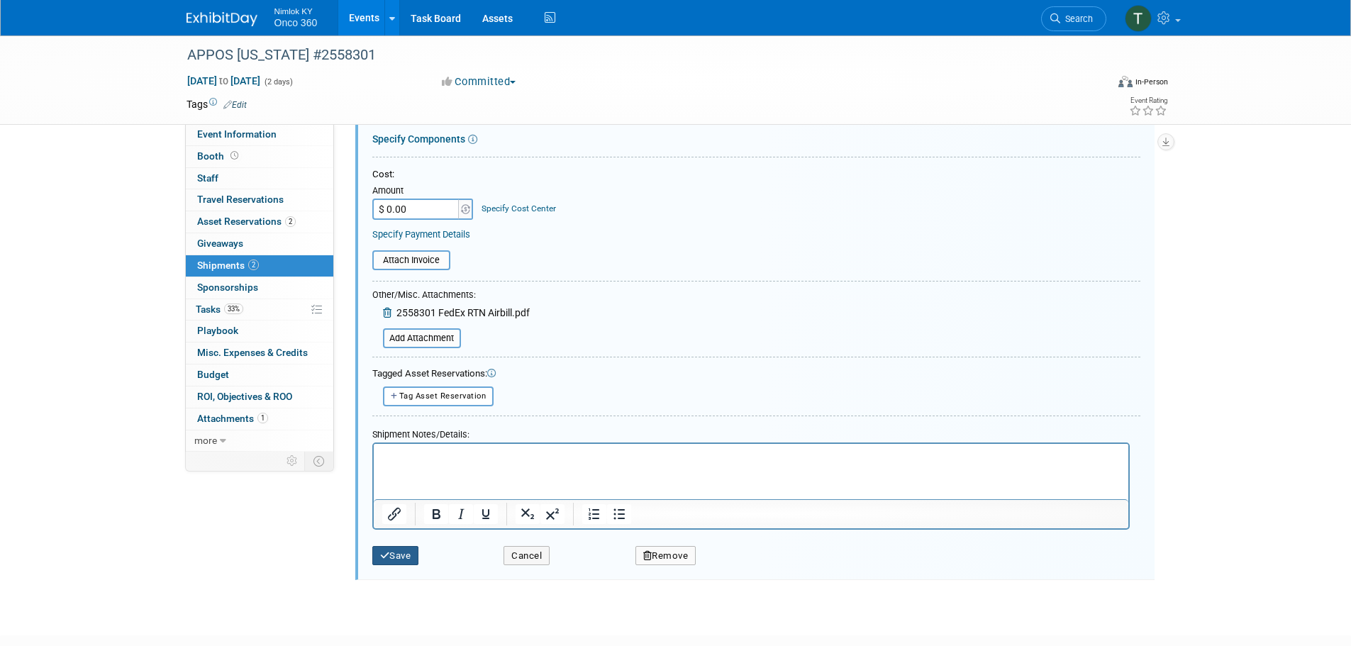
click at [401, 555] on button "Save" at bounding box center [395, 556] width 47 height 20
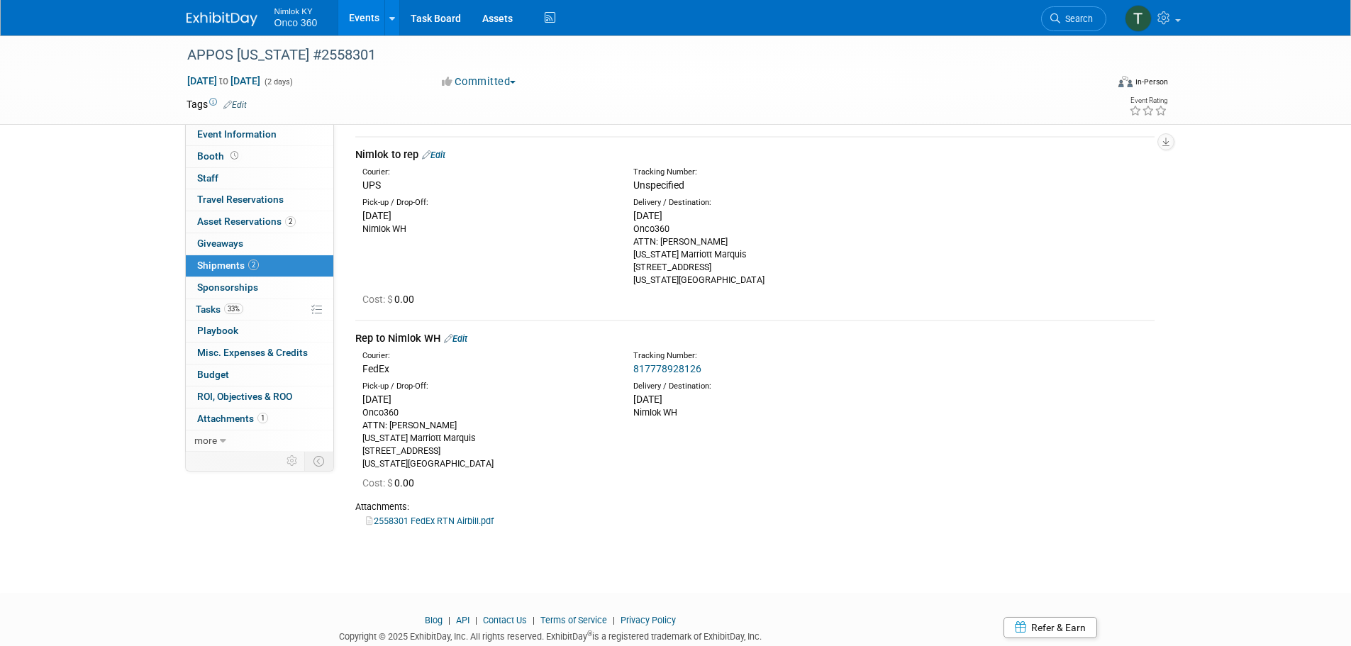
scroll to position [0, 0]
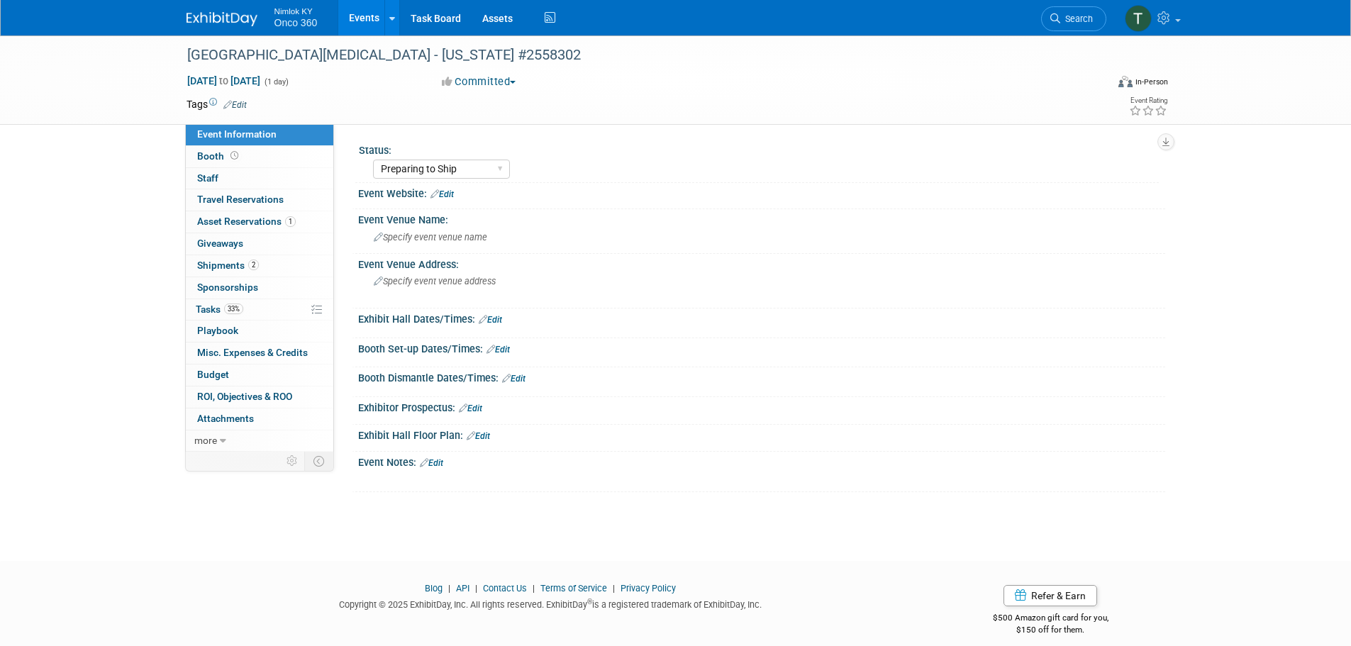
select select "Preparing to Ship"
click at [238, 269] on span "Shipments 2" at bounding box center [228, 265] width 62 height 11
select select "Preparing to Ship"
click at [240, 262] on span "Shipments 2" at bounding box center [228, 265] width 62 height 11
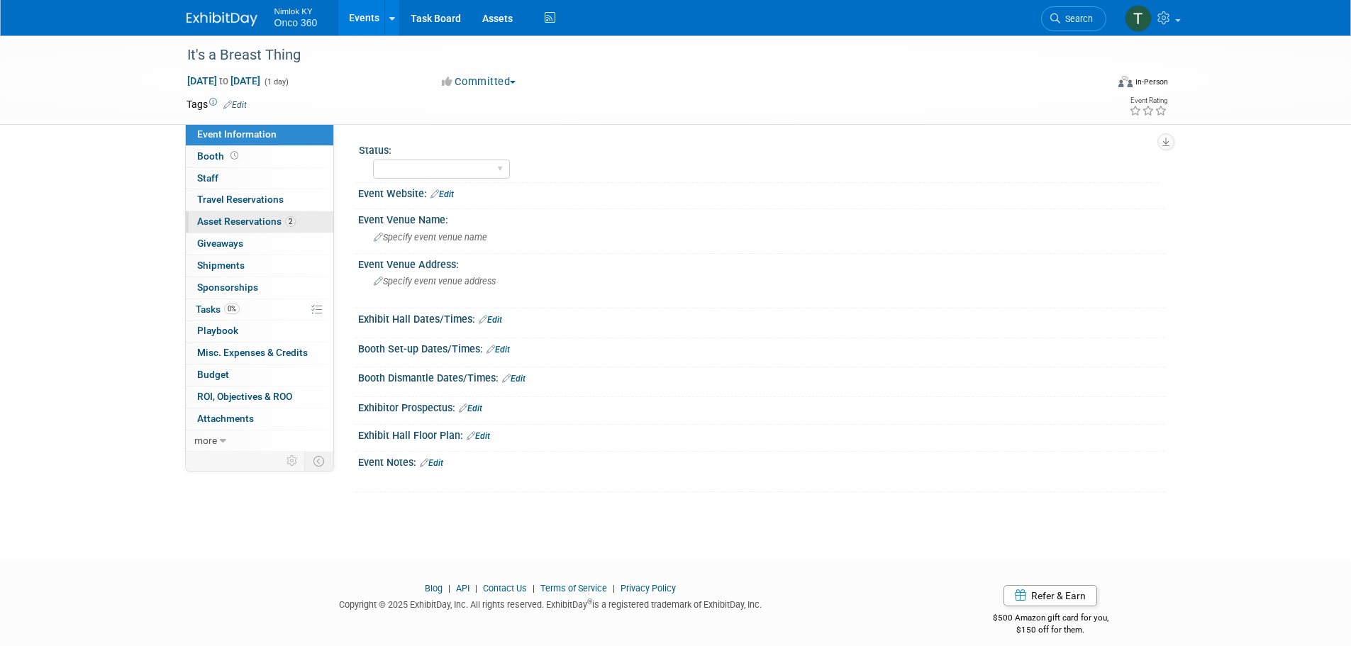
click at [226, 221] on span "Asset Reservations 2" at bounding box center [246, 221] width 99 height 11
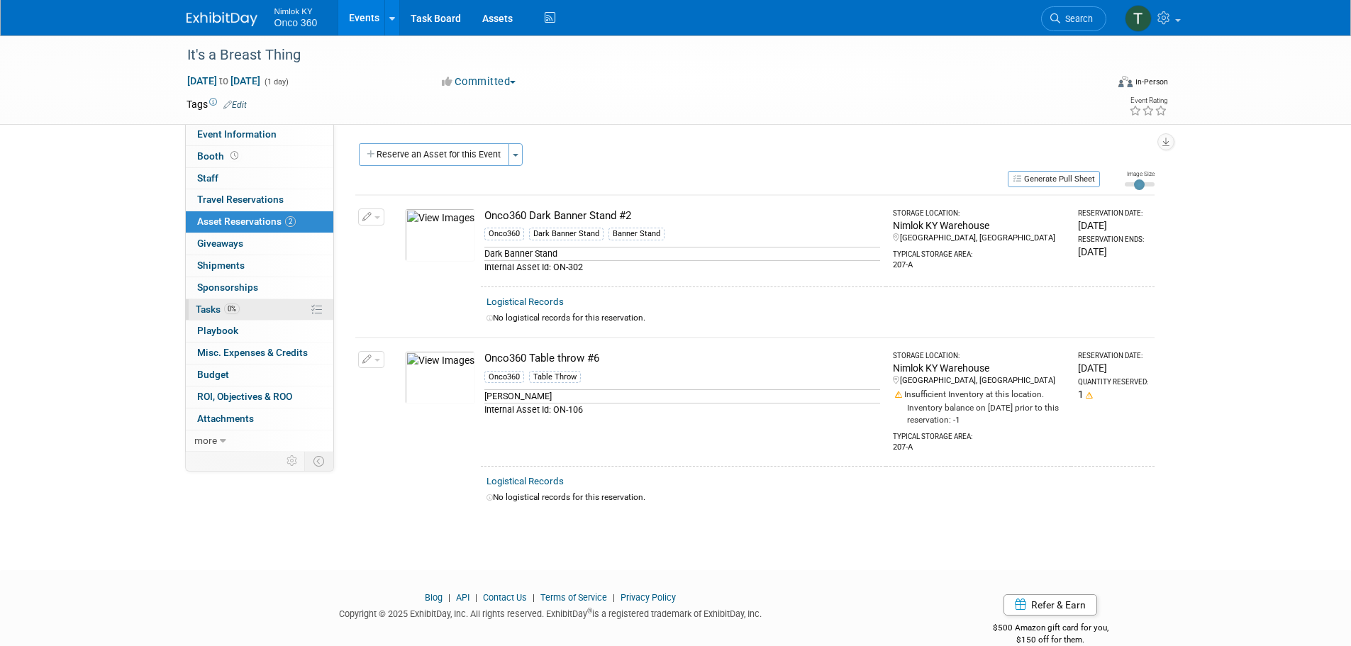
click at [228, 307] on span "0%" at bounding box center [232, 309] width 16 height 11
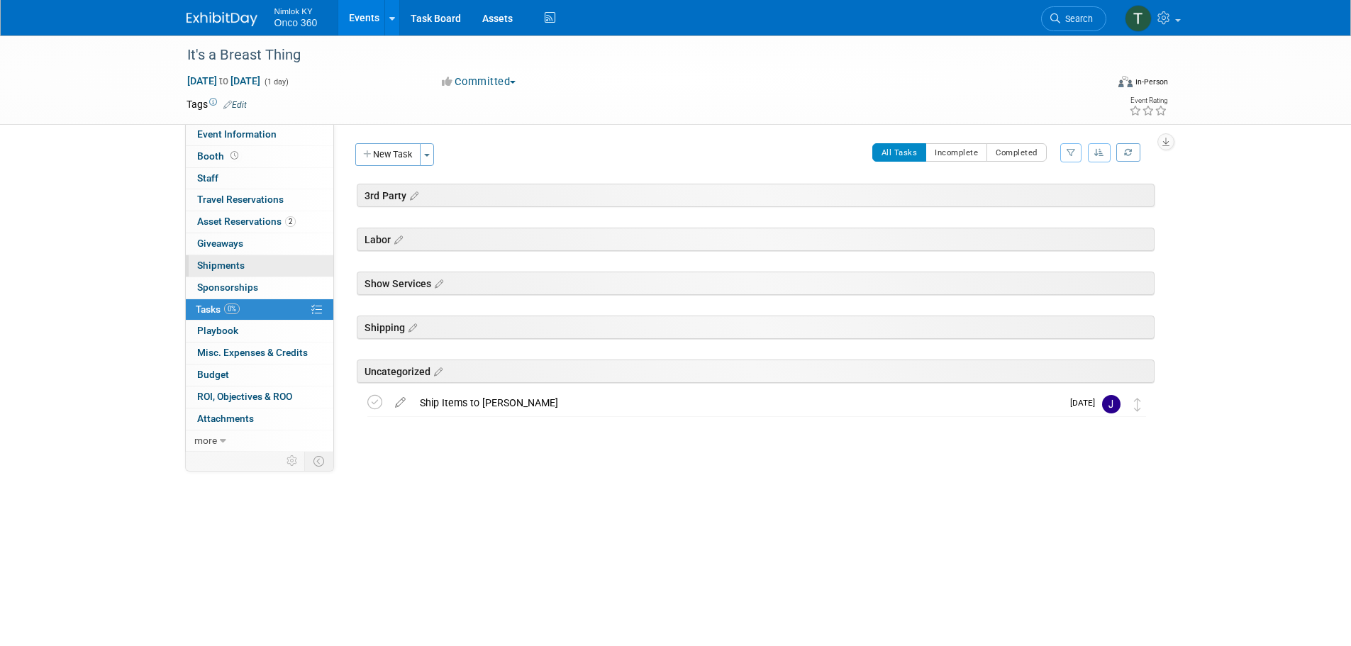
click at [230, 262] on span "Shipments 0" at bounding box center [221, 265] width 48 height 11
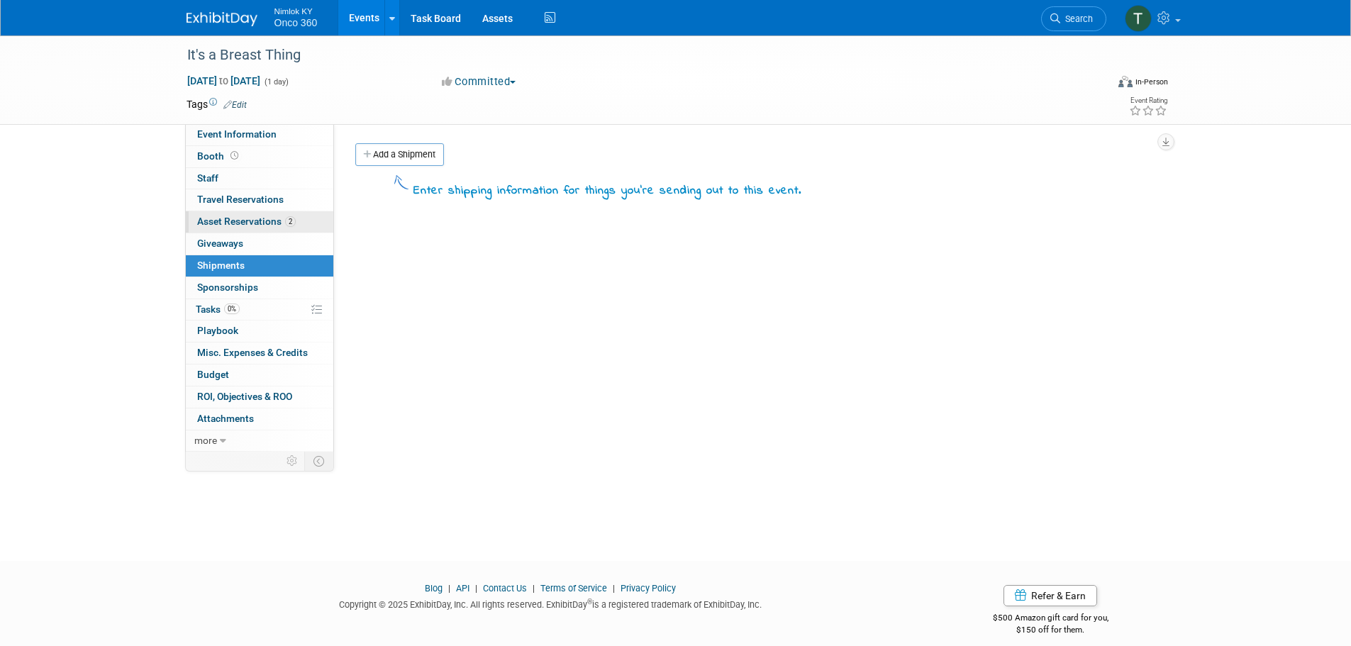
click at [252, 217] on span "Asset Reservations 2" at bounding box center [246, 221] width 99 height 11
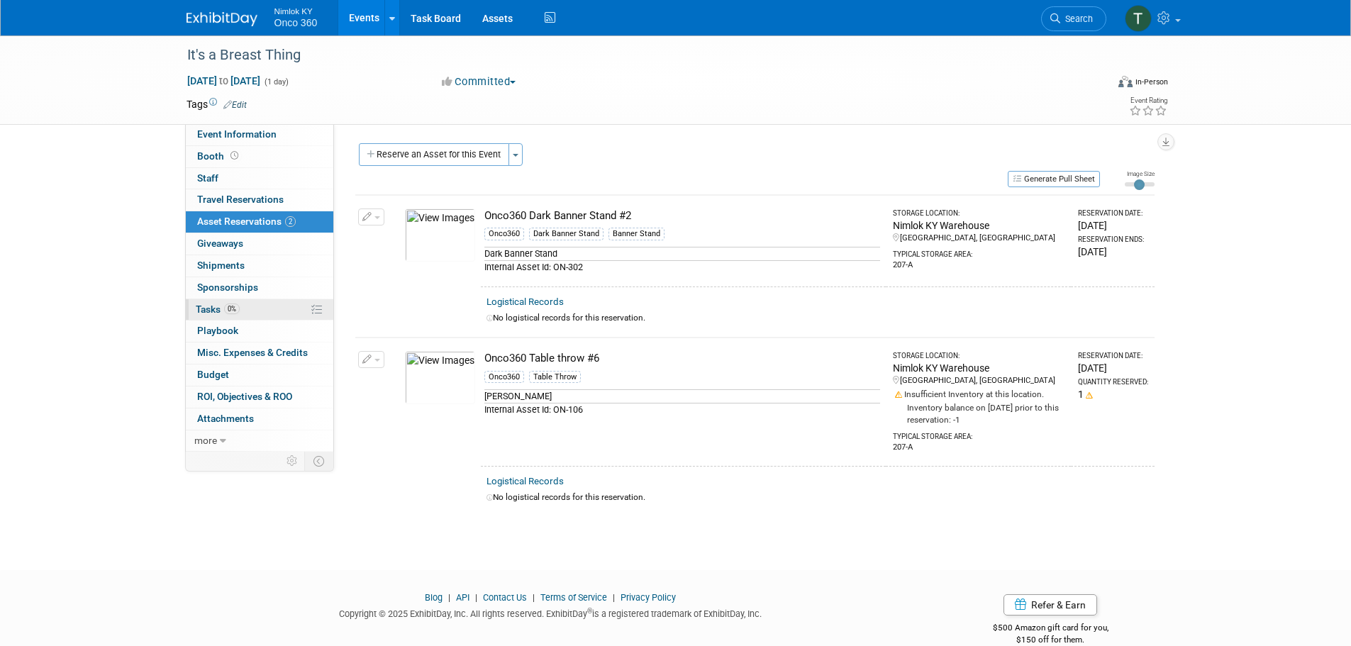
click at [214, 308] on span "Tasks 0%" at bounding box center [218, 309] width 44 height 11
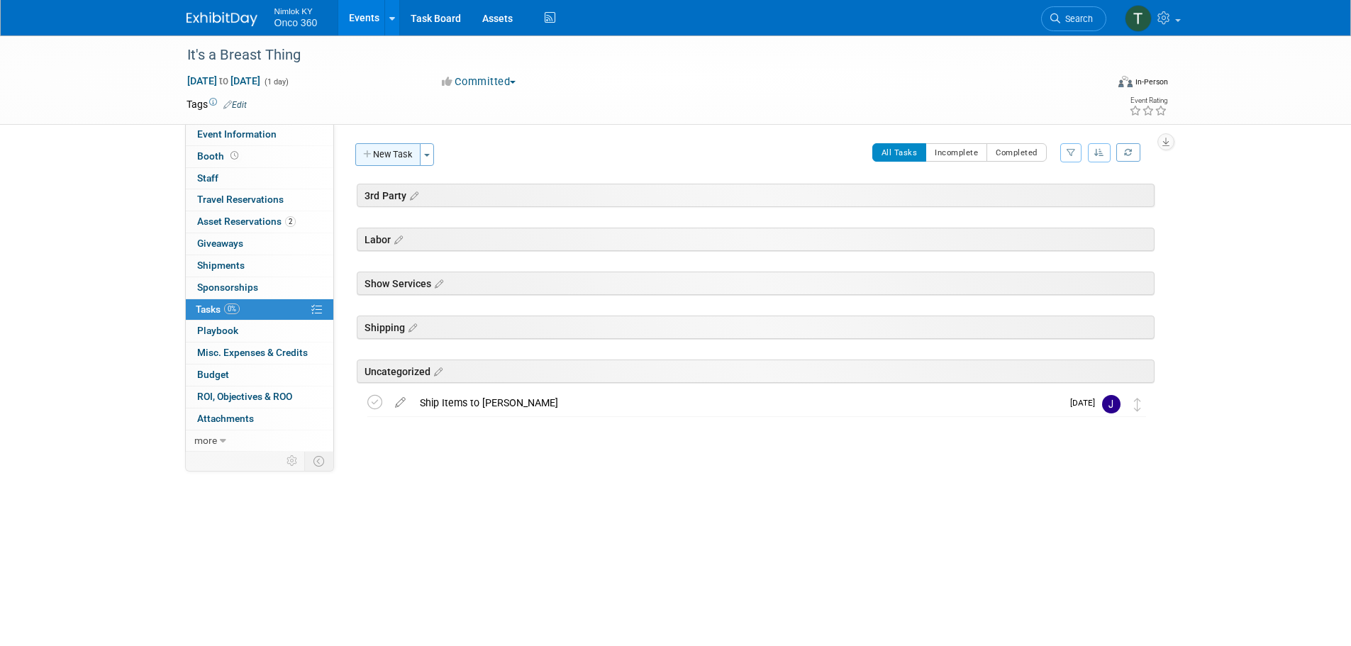
click at [392, 156] on button "New Task" at bounding box center [387, 154] width 65 height 23
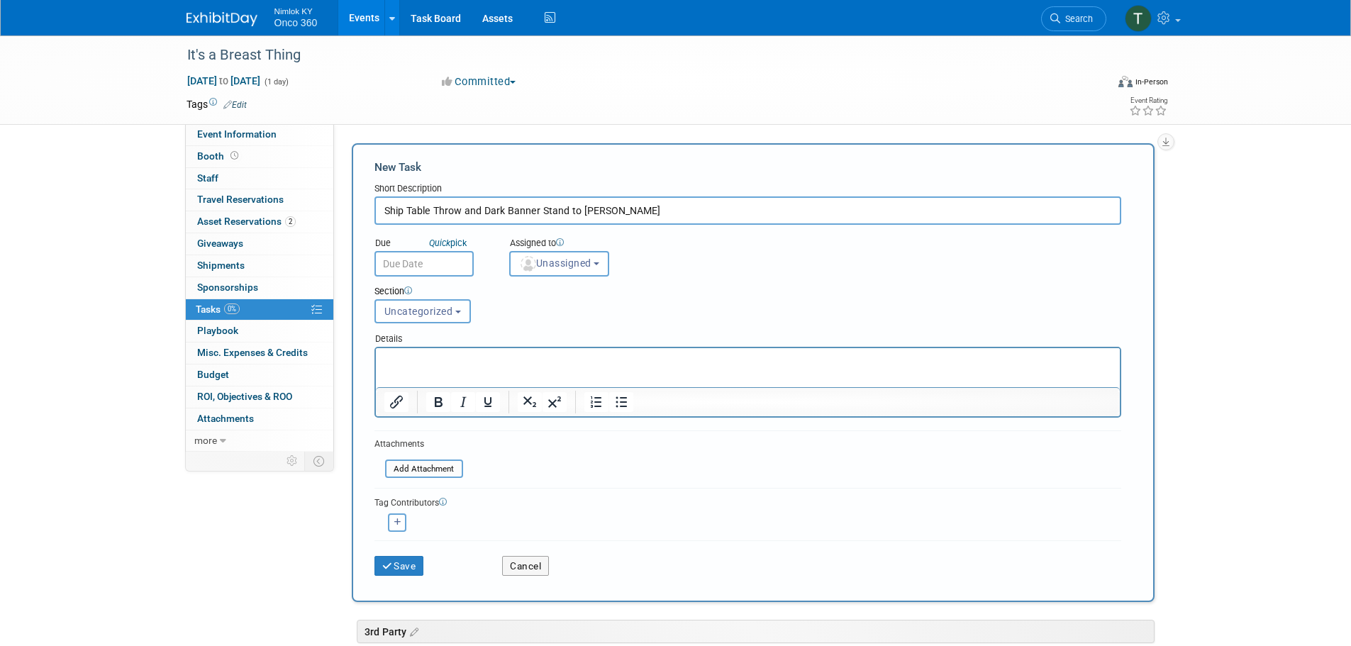
type input "Ship Table Throw and Dark Banner Stand to Kyle"
click at [413, 256] on input "text" at bounding box center [423, 264] width 99 height 26
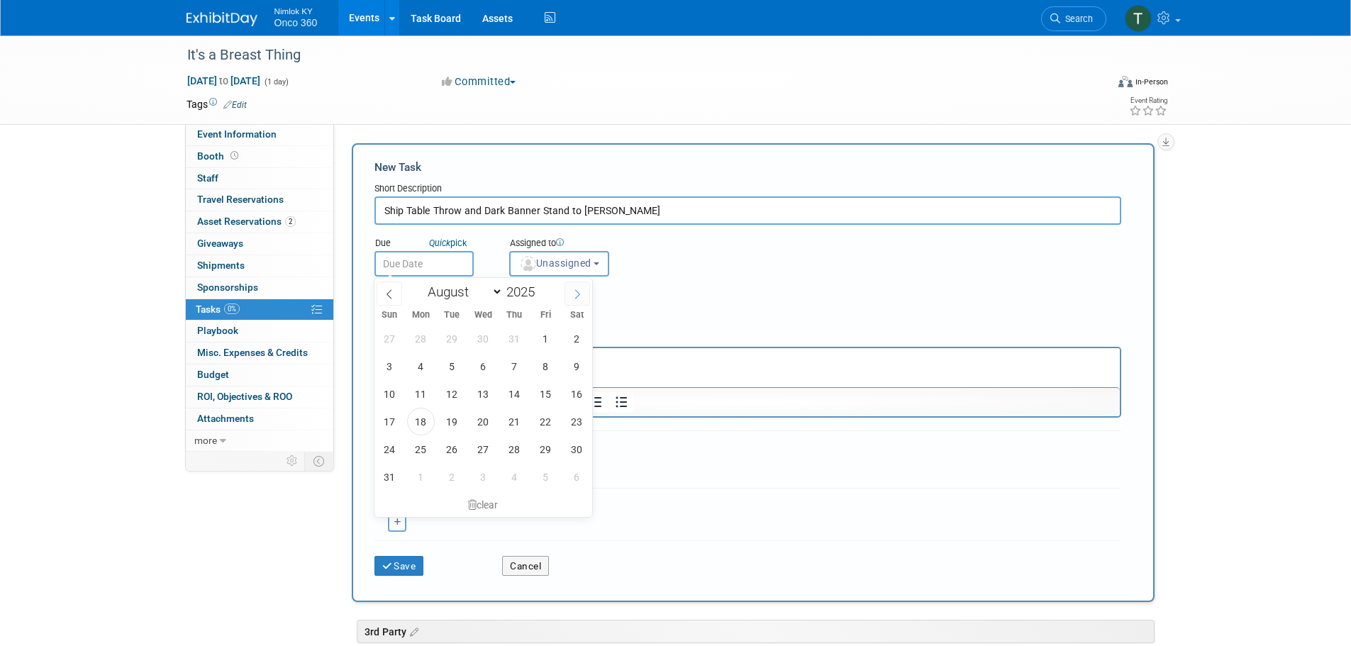
click at [583, 294] on span at bounding box center [578, 294] width 26 height 24
select select "9"
click at [424, 340] on span "29" at bounding box center [421, 339] width 28 height 28
type input "Sep 29, 2025"
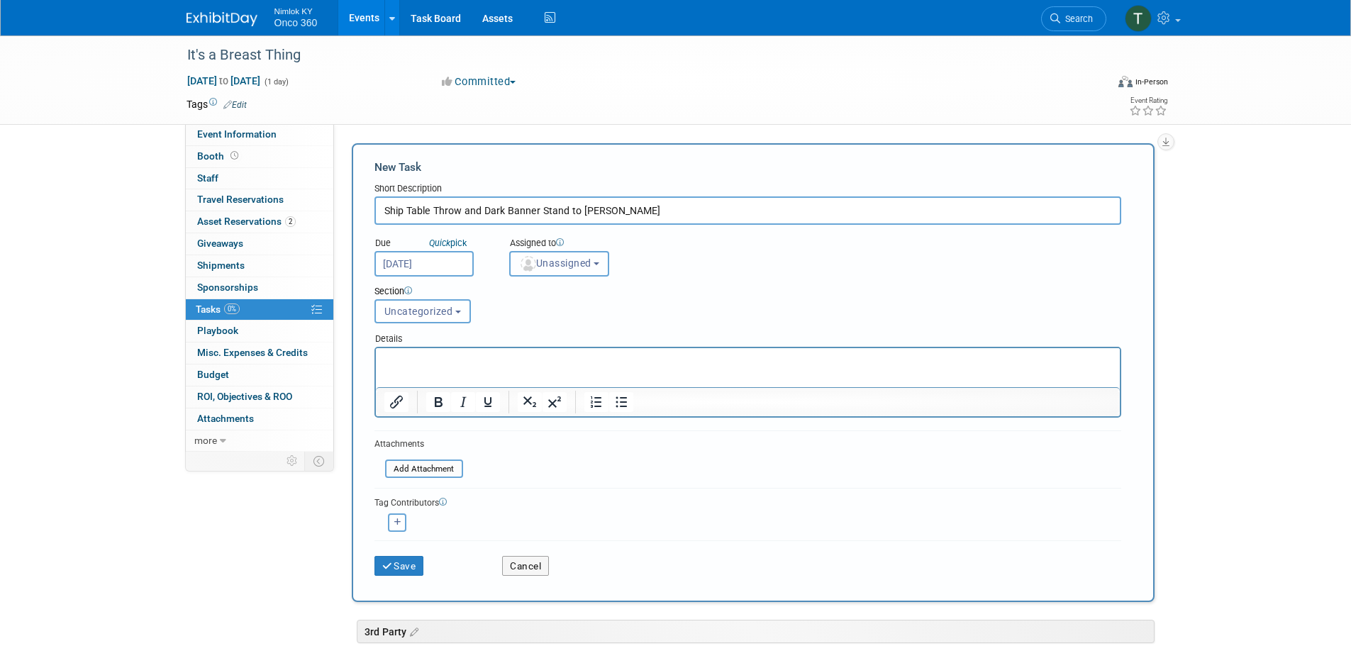
click at [536, 259] on span "Unassigned" at bounding box center [555, 262] width 72 height 11
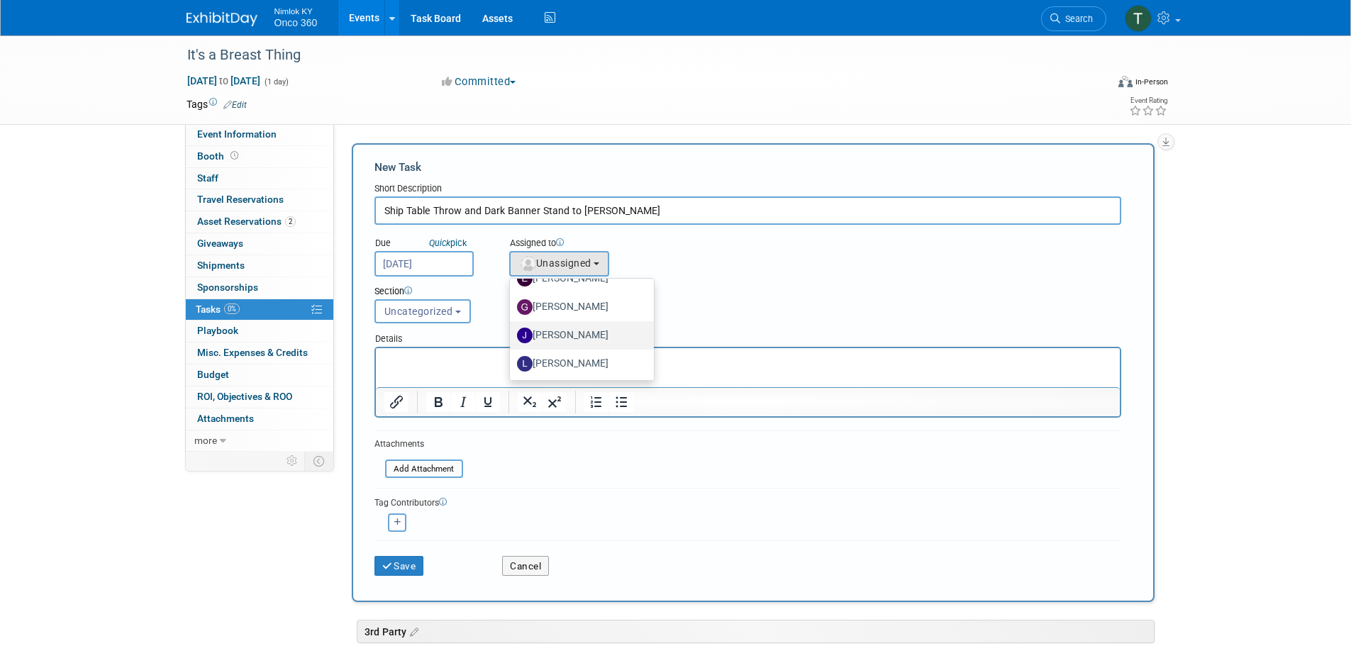
scroll to position [71, 0]
click at [586, 316] on label "[PERSON_NAME]" at bounding box center [578, 310] width 123 height 23
click at [512, 313] on input "[PERSON_NAME]" at bounding box center [507, 308] width 9 height 9
select select "6959d863-ee32-42c4-bffe-2330cab25484"
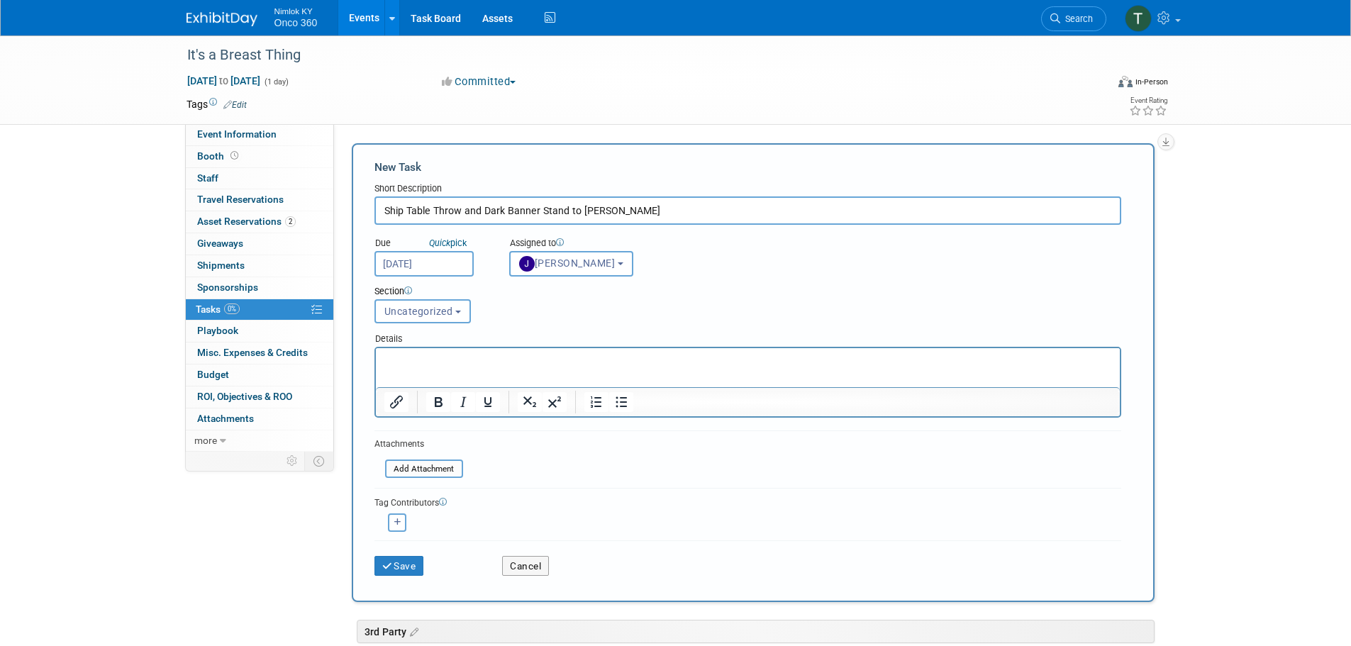
click at [428, 363] on p "Rich Text Area. Press ALT-0 for help." at bounding box center [748, 361] width 728 height 14
click at [780, 352] on html "Ship a table throw and dark banner stand to Kyle on Monday, 9/29 (his event is" at bounding box center [747, 358] width 744 height 20
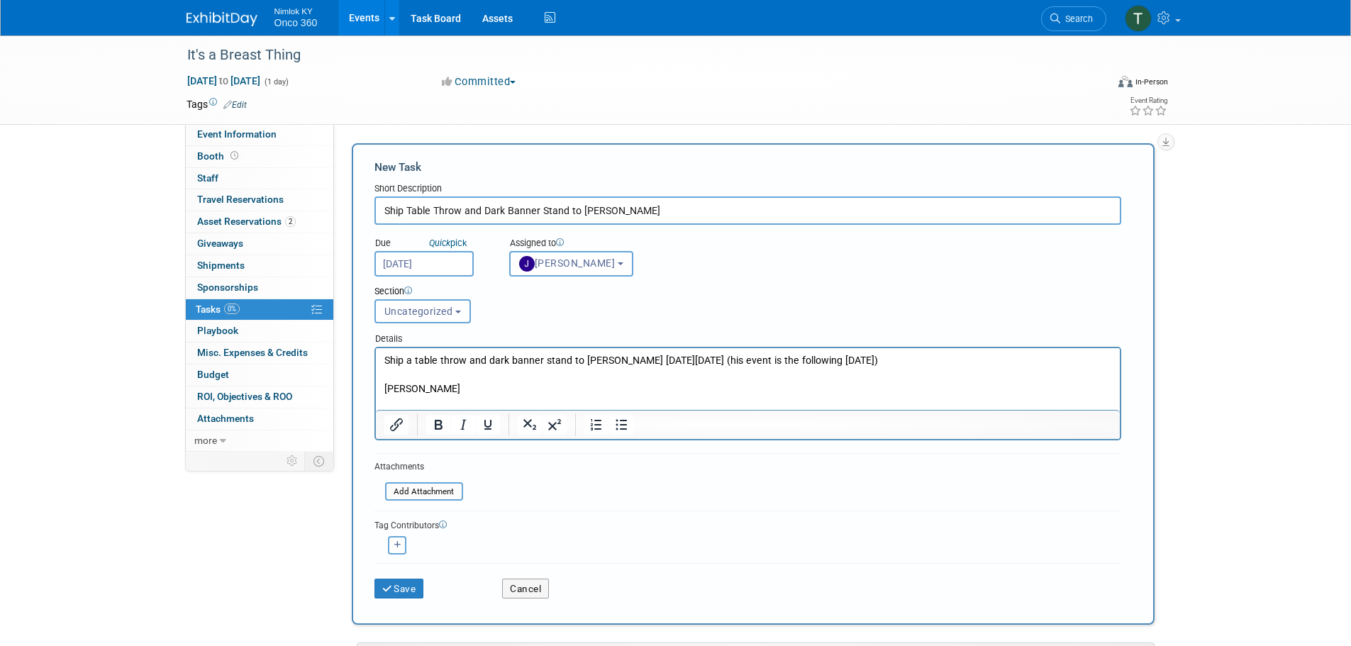
drag, startPoint x: 477, startPoint y: 401, endPoint x: 473, endPoint y: 395, distance: 7.3
click at [477, 401] on p "Rich Text Area. Press ALT-0 for help." at bounding box center [748, 403] width 728 height 14
drag, startPoint x: 472, startPoint y: 394, endPoint x: 456, endPoint y: 392, distance: 16.4
click at [456, 392] on p "Ship a table throw and dark banner stand to Kyle on Monday, 9/29 (his event is …" at bounding box center [748, 375] width 728 height 42
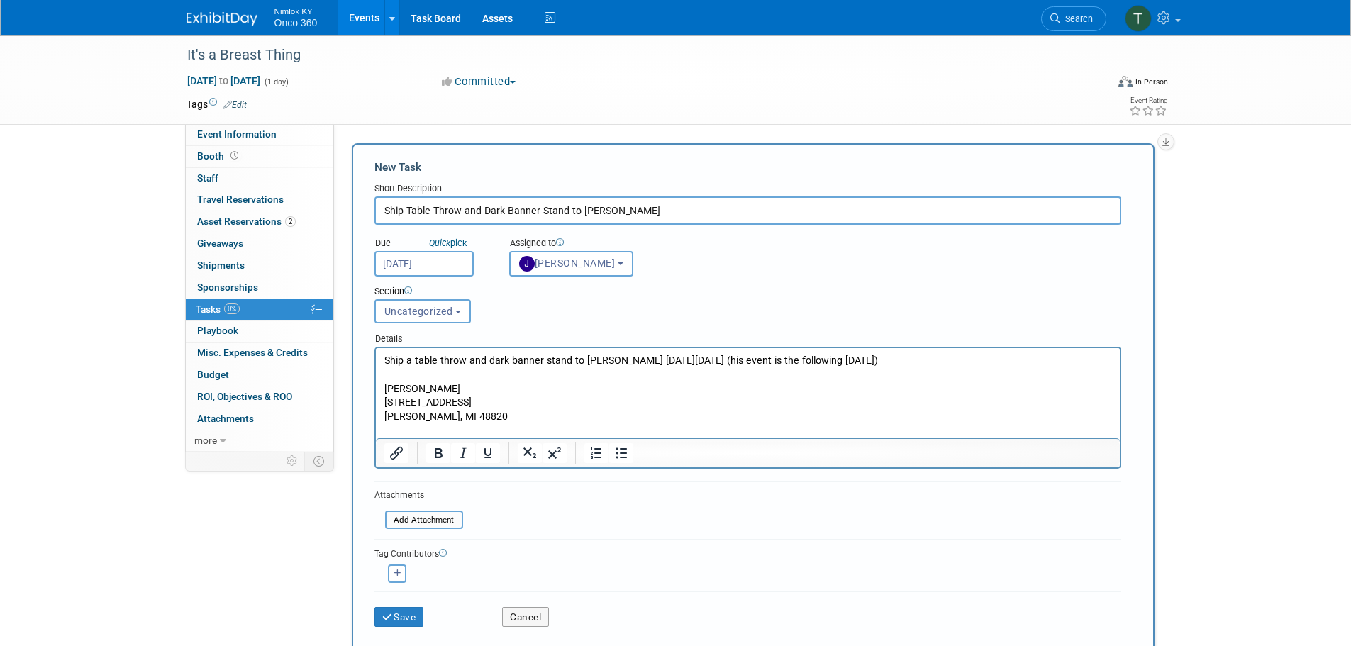
click at [492, 398] on p "1430 E. Twinbrook Dr." at bounding box center [748, 403] width 728 height 14
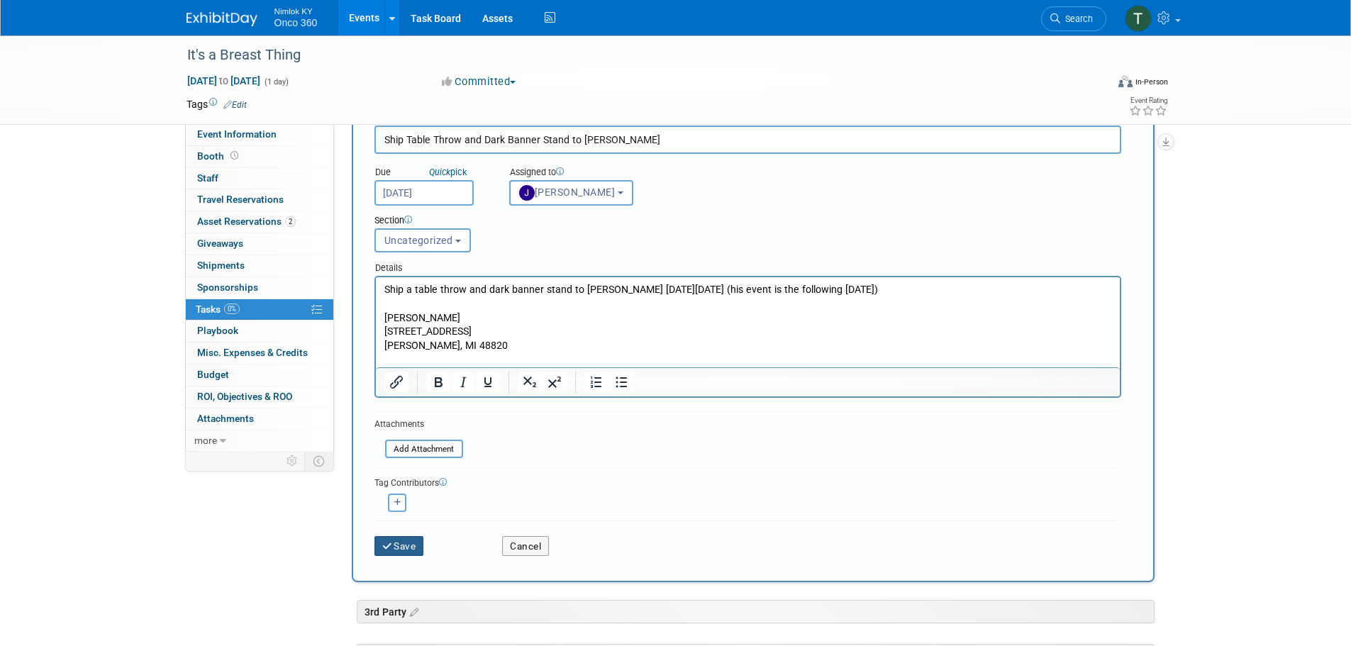
click at [394, 545] on button "Save" at bounding box center [399, 546] width 50 height 20
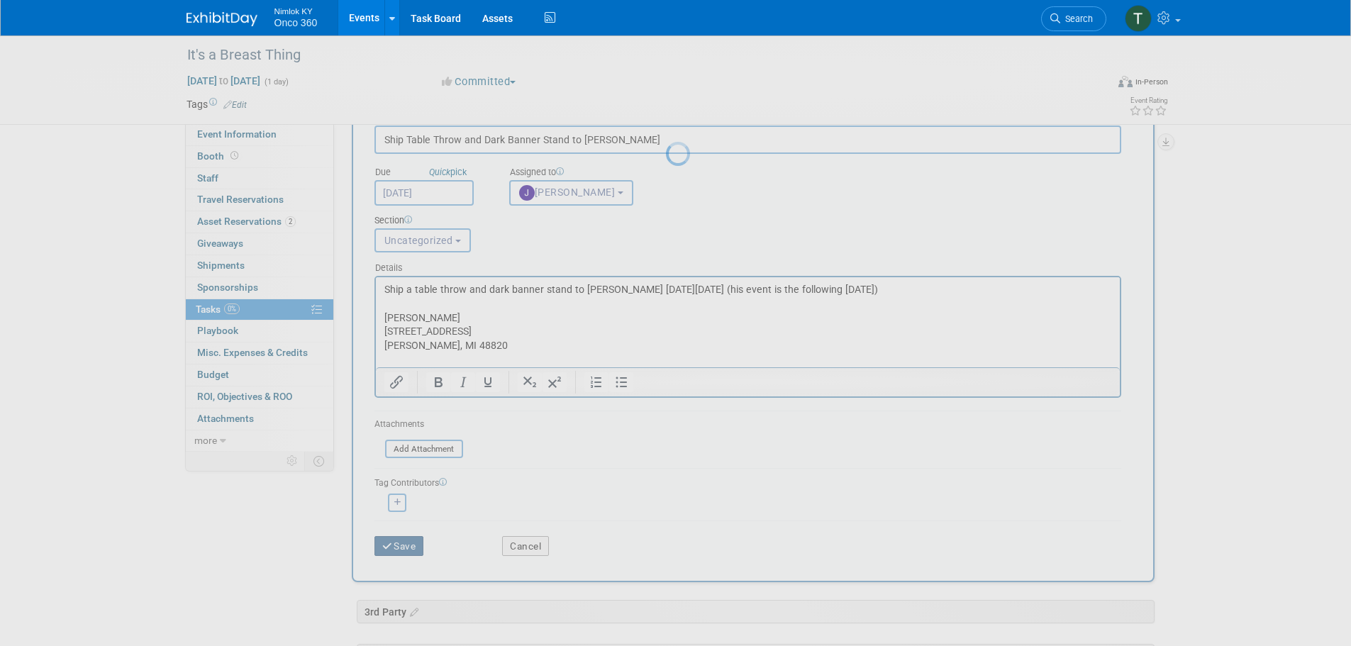
scroll to position [0, 0]
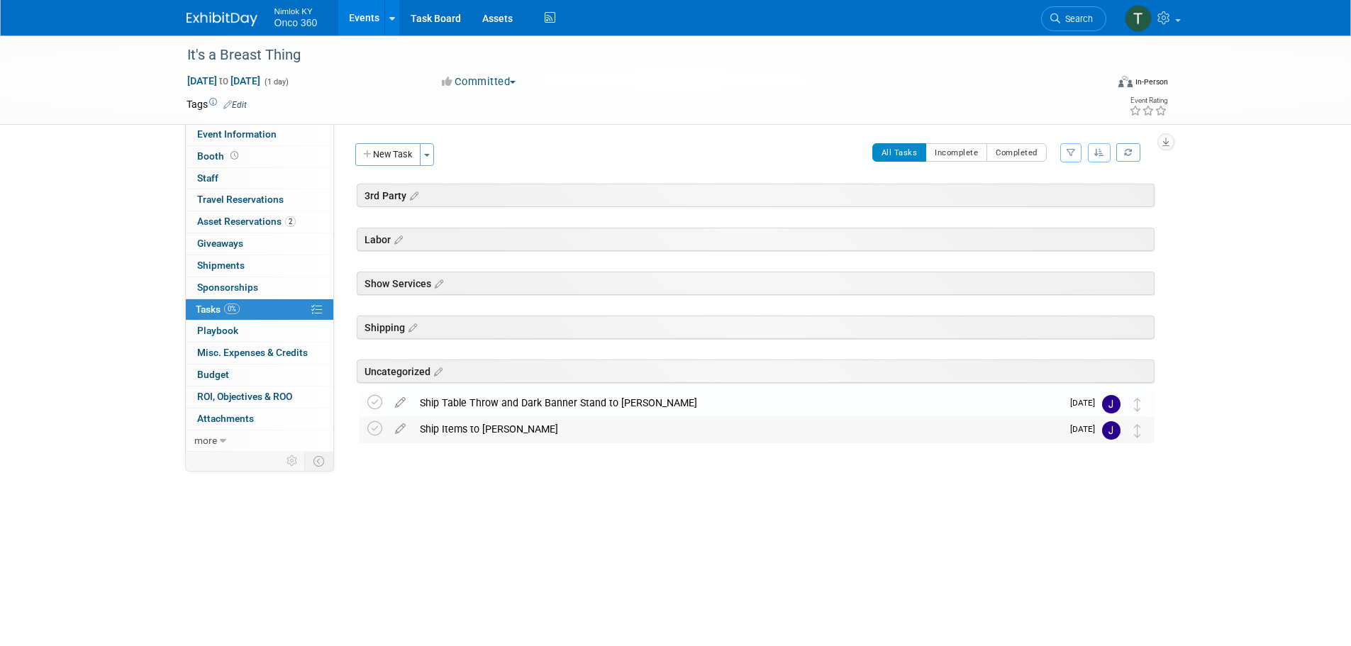
click at [491, 433] on div "Ship Items to Kyle" at bounding box center [737, 429] width 649 height 24
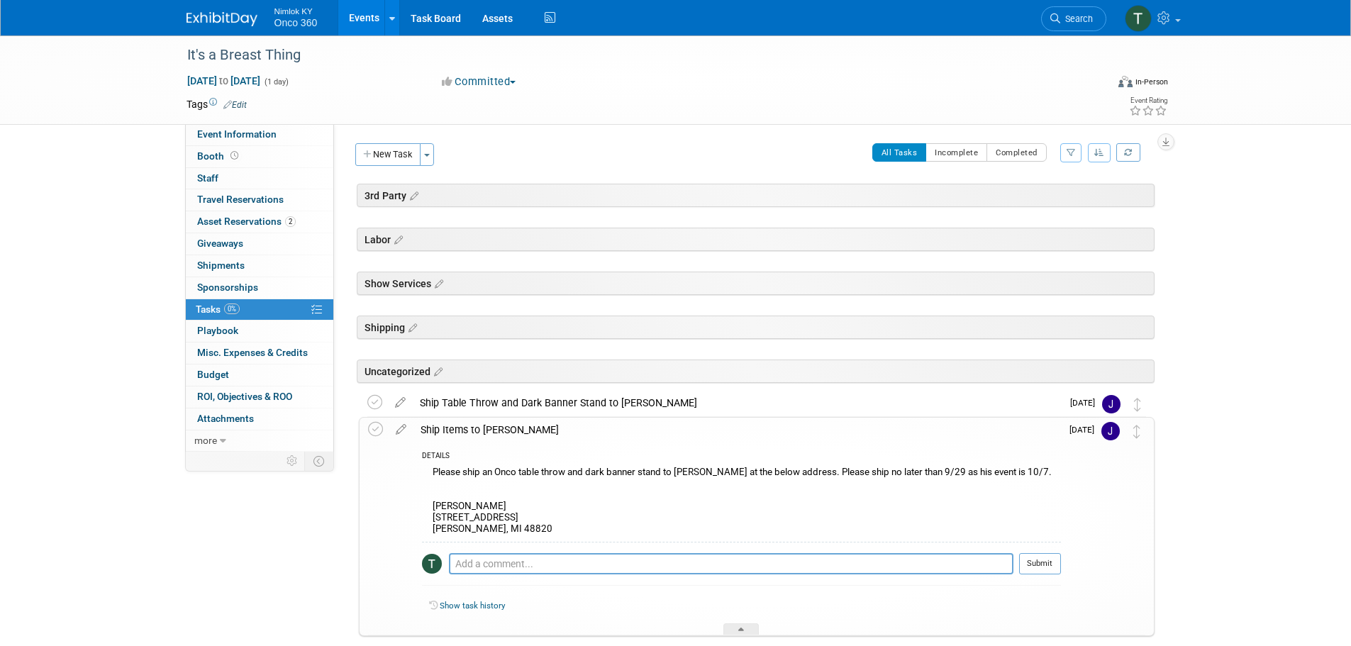
scroll to position [71, 0]
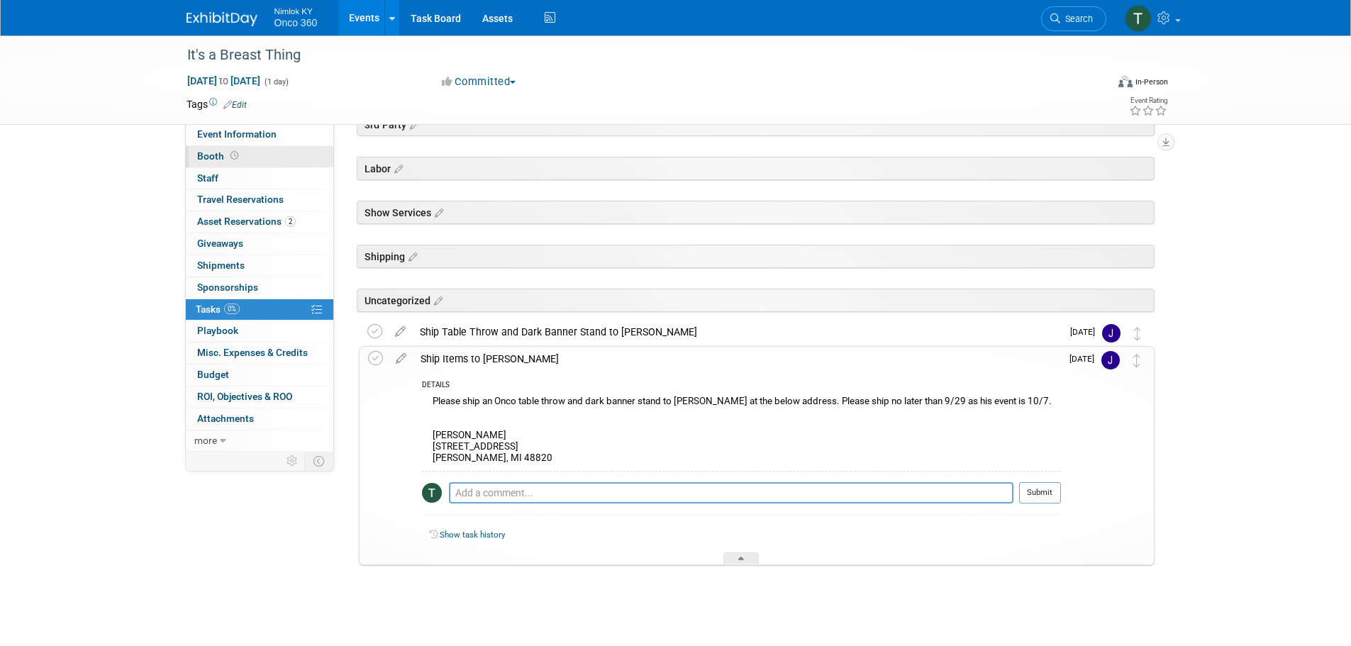
click at [237, 160] on span at bounding box center [234, 155] width 13 height 11
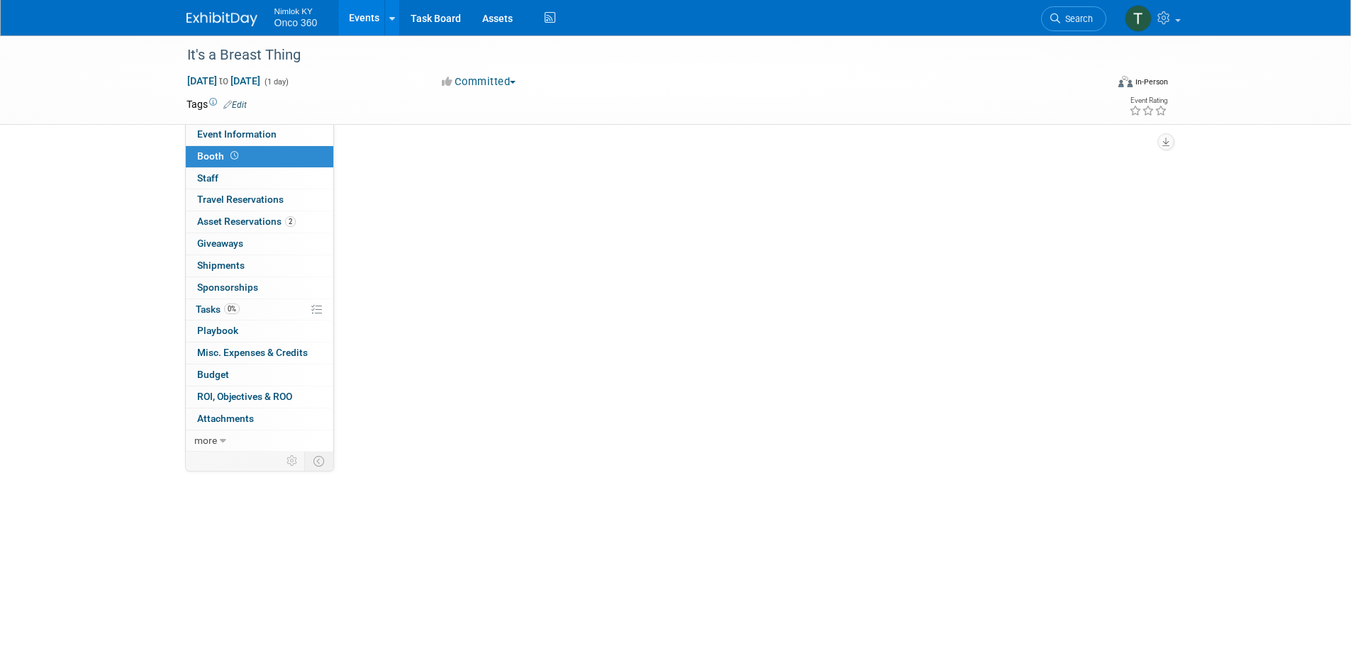
scroll to position [0, 0]
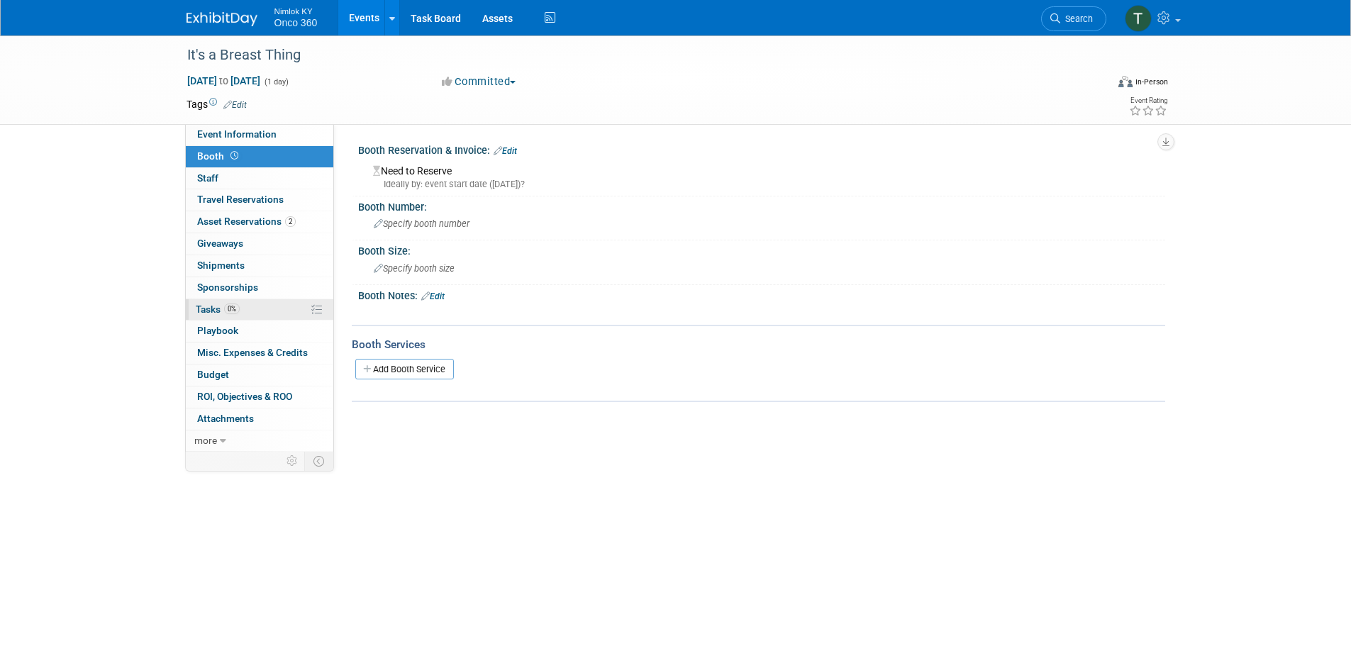
click at [226, 306] on span "0%" at bounding box center [232, 309] width 16 height 11
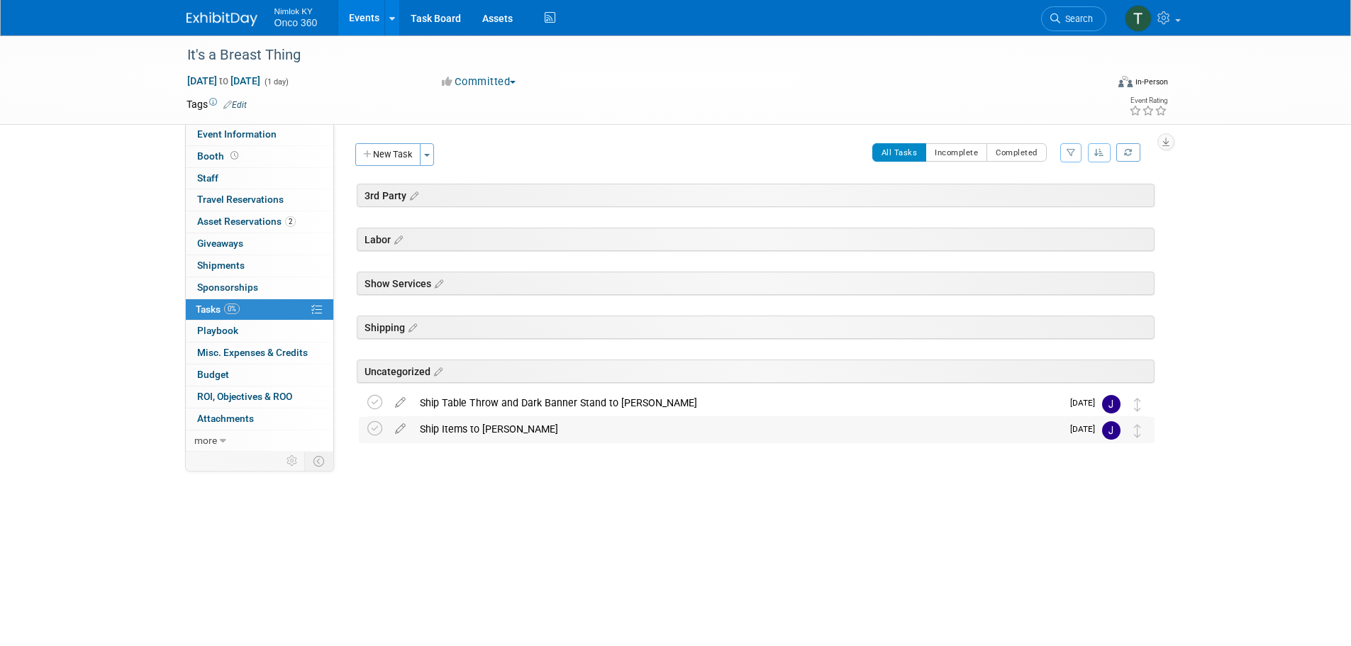
click at [462, 435] on div "Ship Items to Kyle" at bounding box center [737, 429] width 649 height 24
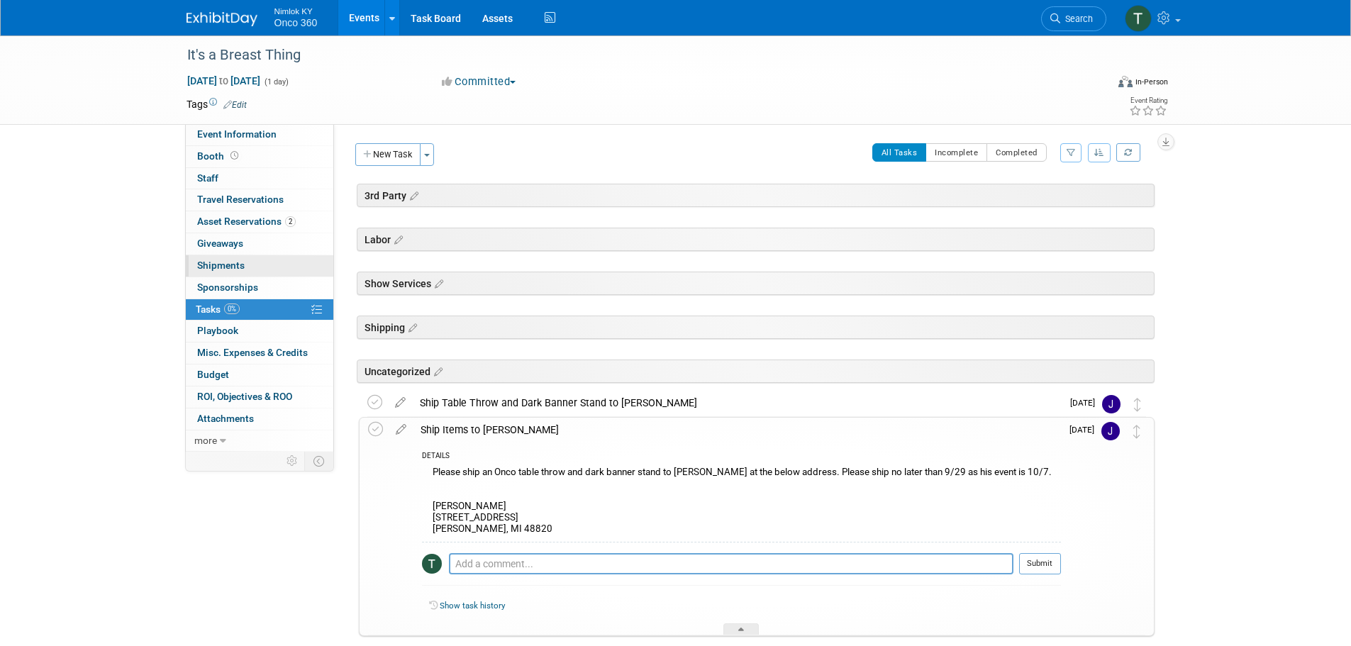
click at [236, 264] on span "Shipments 0" at bounding box center [221, 265] width 48 height 11
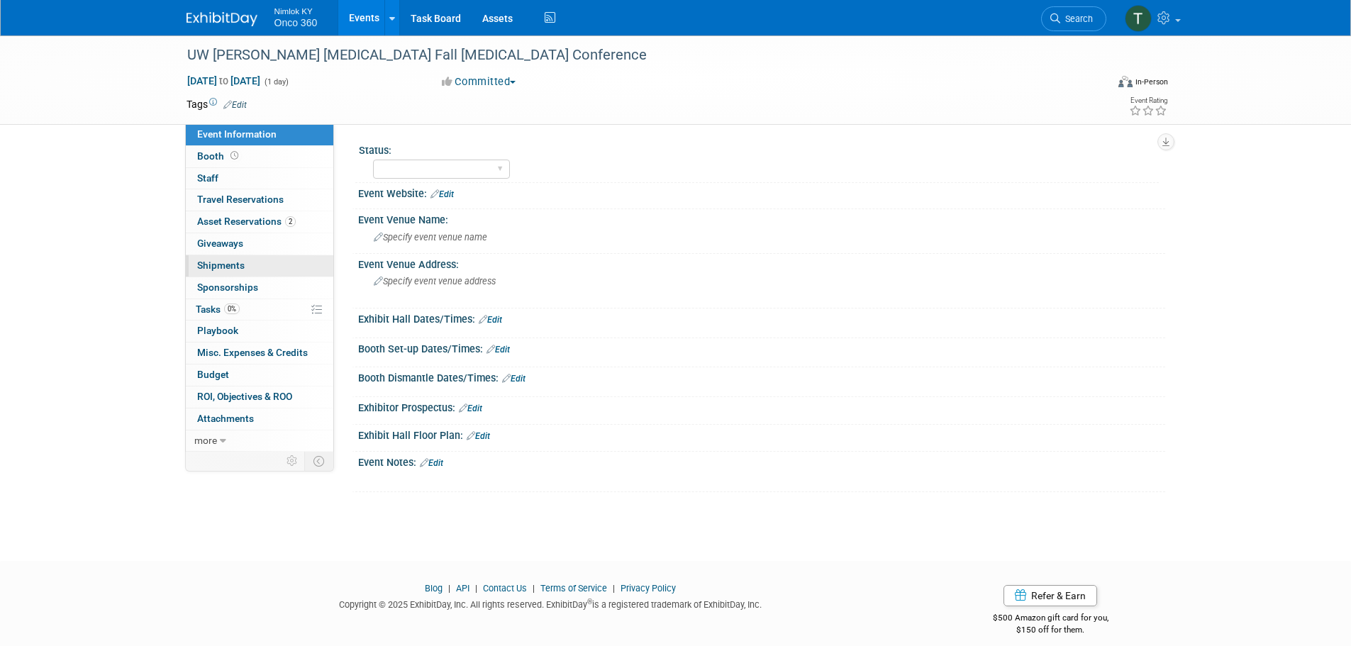
click at [228, 265] on span "Shipments 0" at bounding box center [221, 265] width 48 height 11
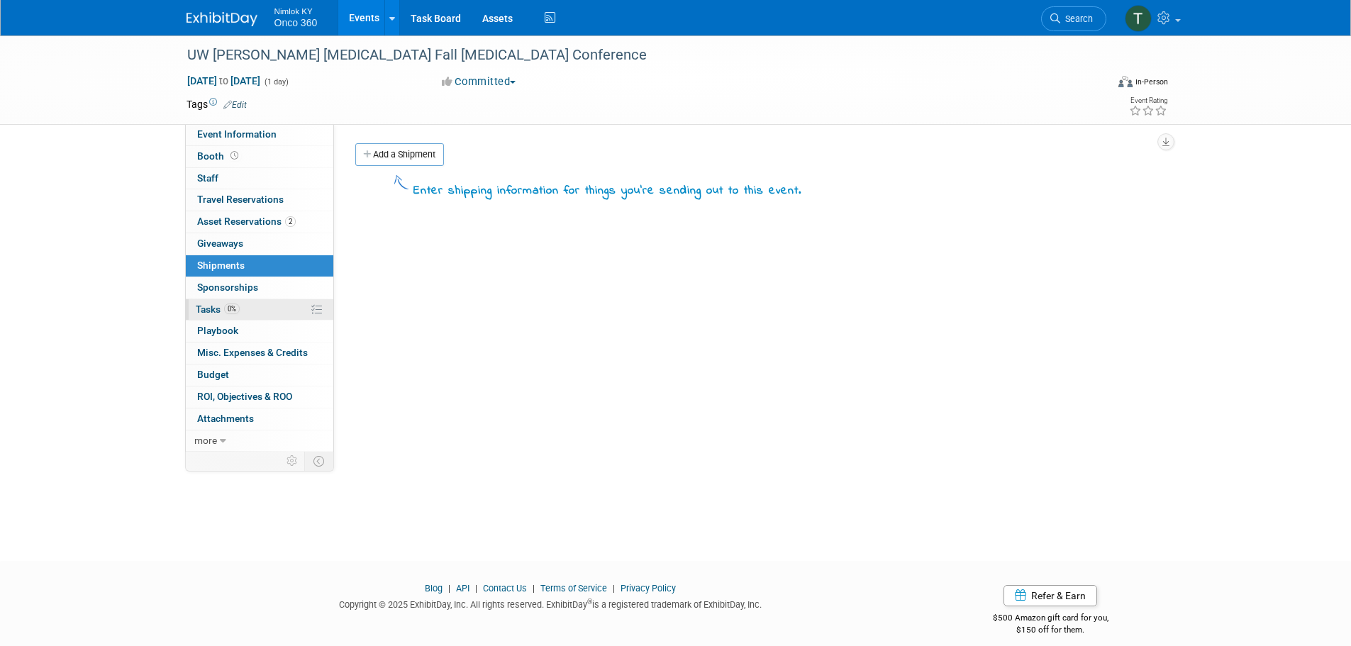
click at [240, 308] on span "0%" at bounding box center [232, 309] width 16 height 11
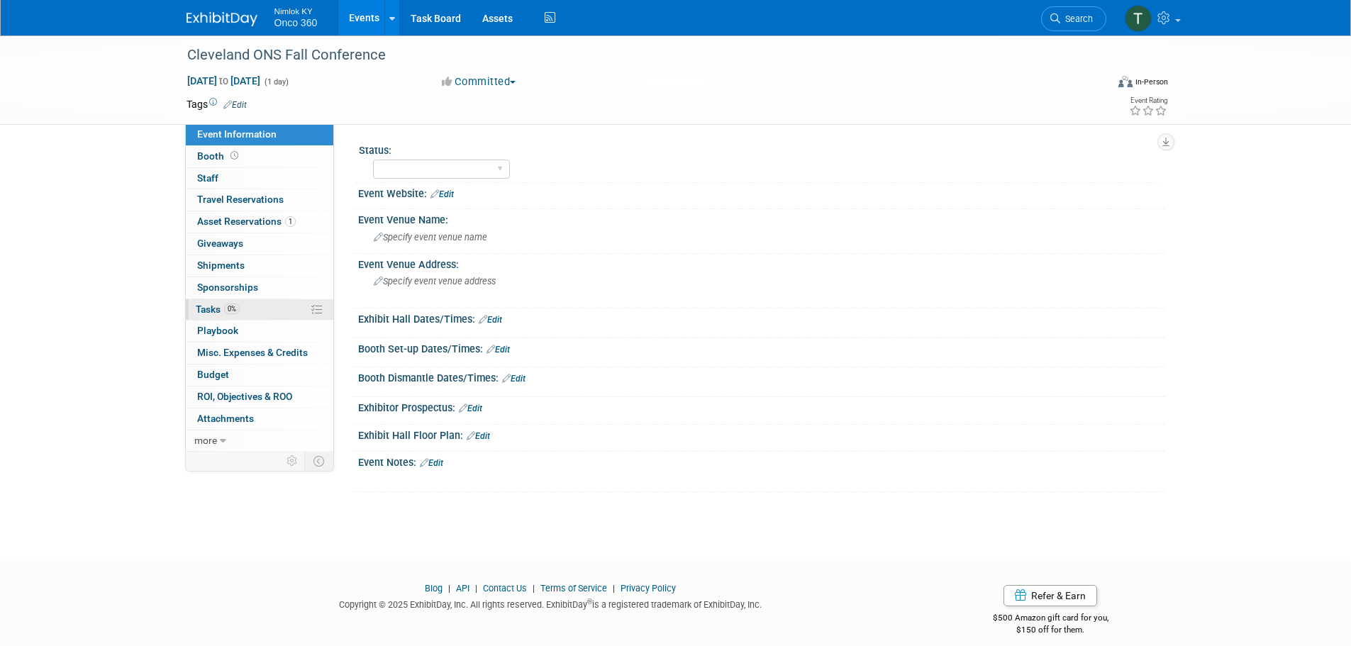
click at [210, 303] on link "0% Tasks 0%" at bounding box center [260, 309] width 148 height 21
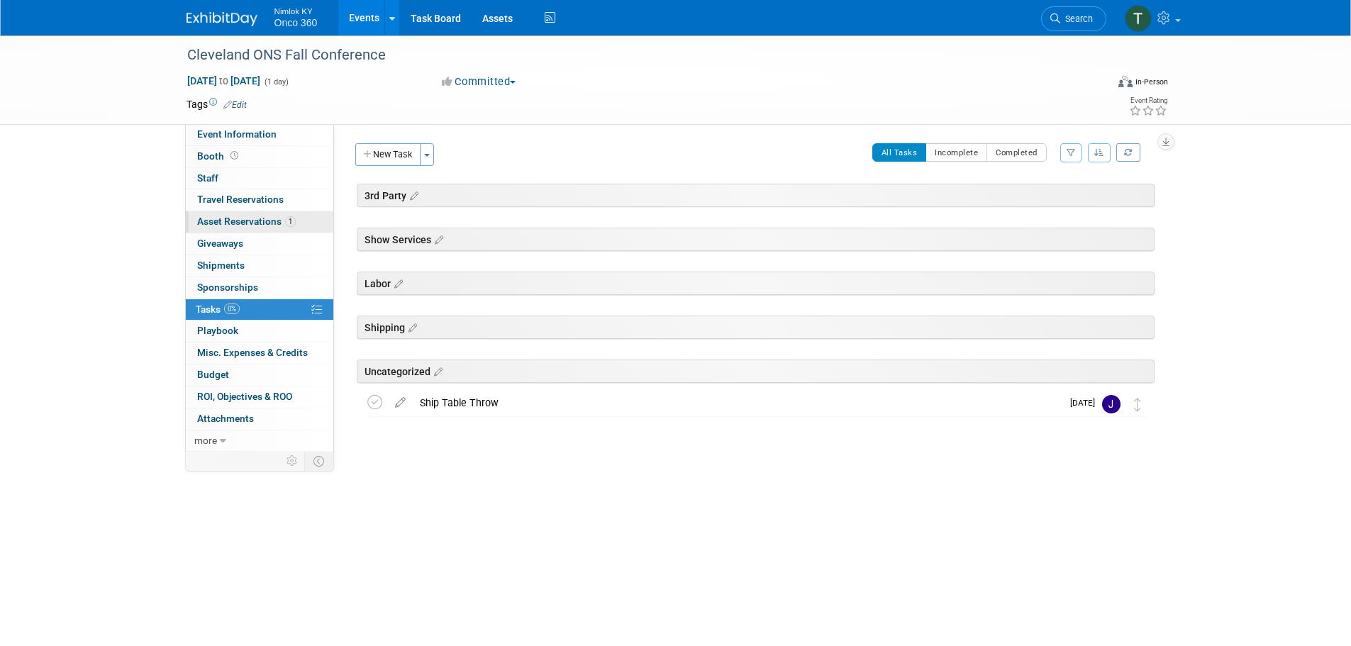
click at [263, 221] on span "Asset Reservations 1" at bounding box center [246, 221] width 99 height 11
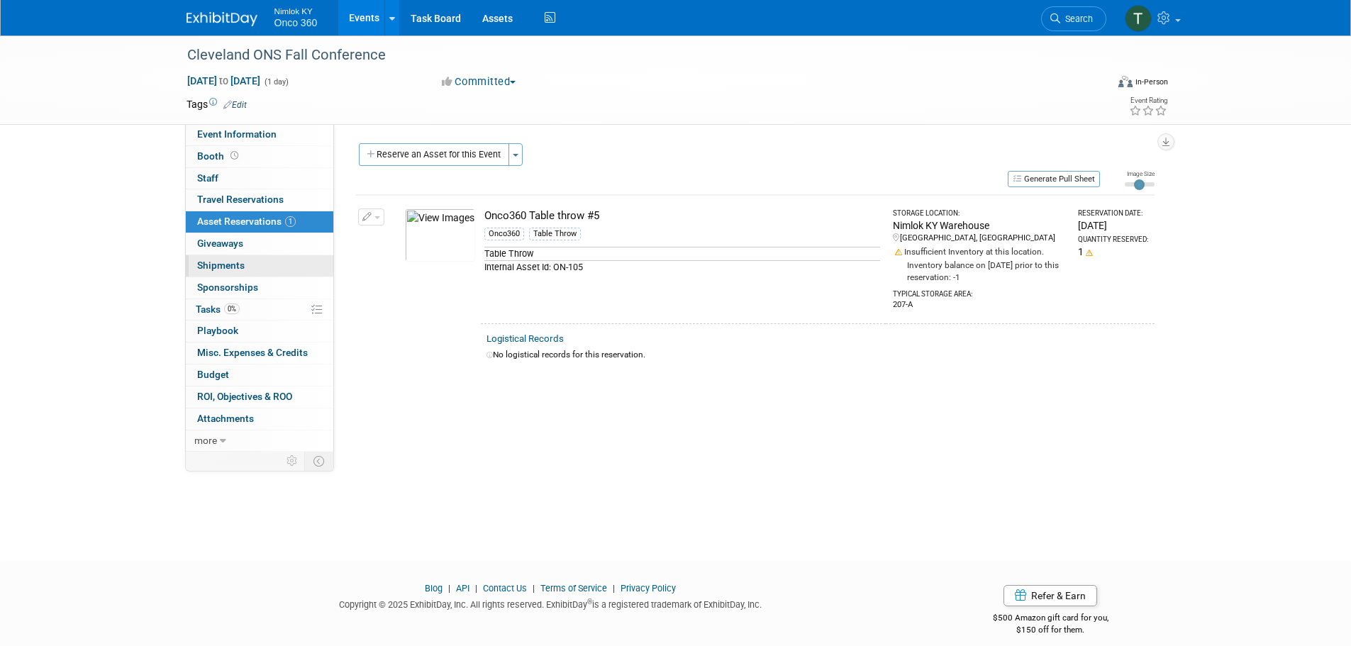
click at [221, 262] on span "Shipments 0" at bounding box center [221, 265] width 48 height 11
